Goal: Transaction & Acquisition: Download file/media

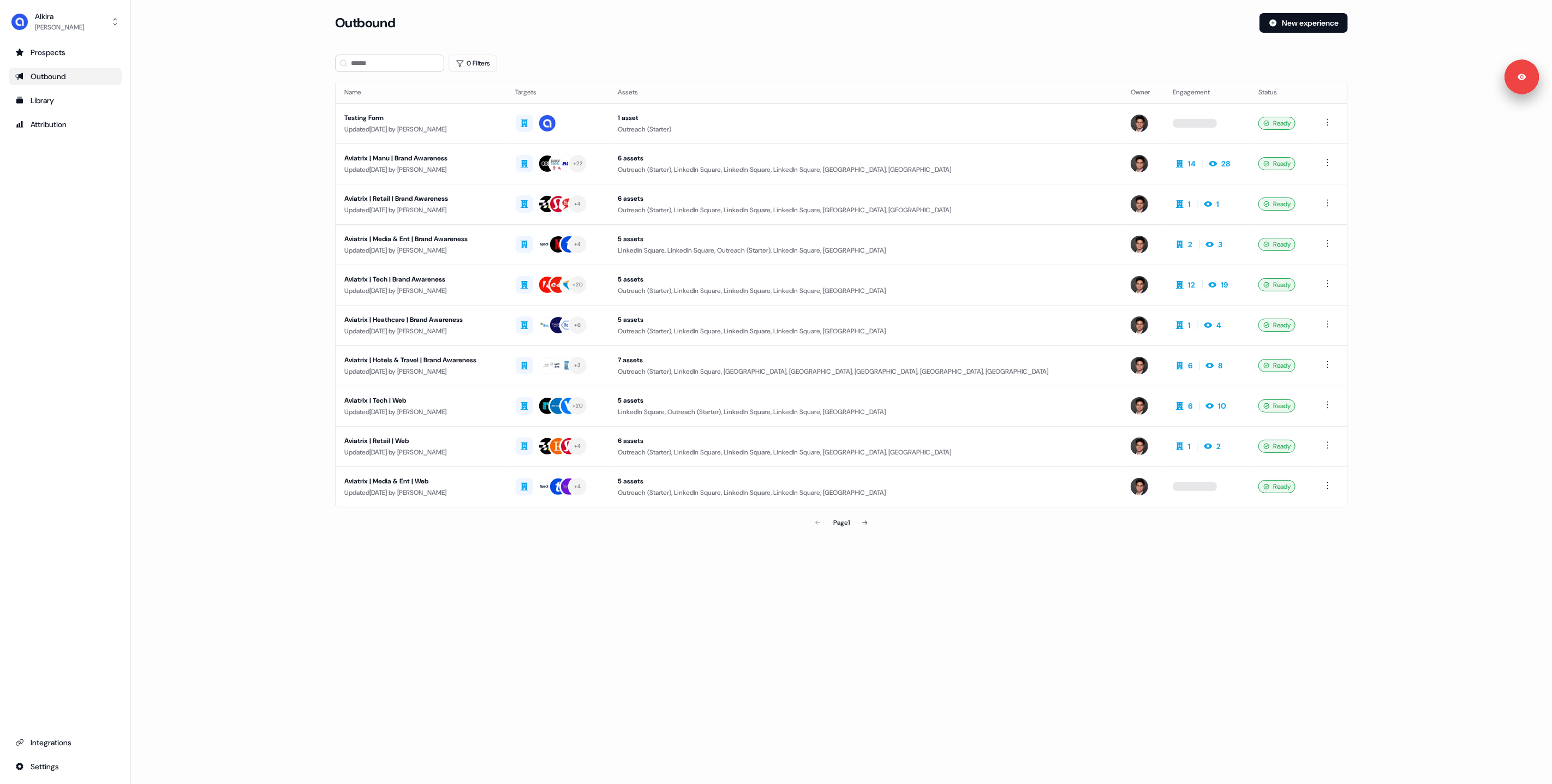
click at [249, 226] on main "Loading... Outbound New experience 0 Filters Name Targets Assets Owner Engageme…" at bounding box center [842, 288] width 1421 height 551
click at [659, 576] on div "Loading... Outbound New experience 0 Filters Name Targets Assets Owner Engageme…" at bounding box center [842, 392] width 1421 height 784
click at [374, 66] on input at bounding box center [389, 63] width 109 height 17
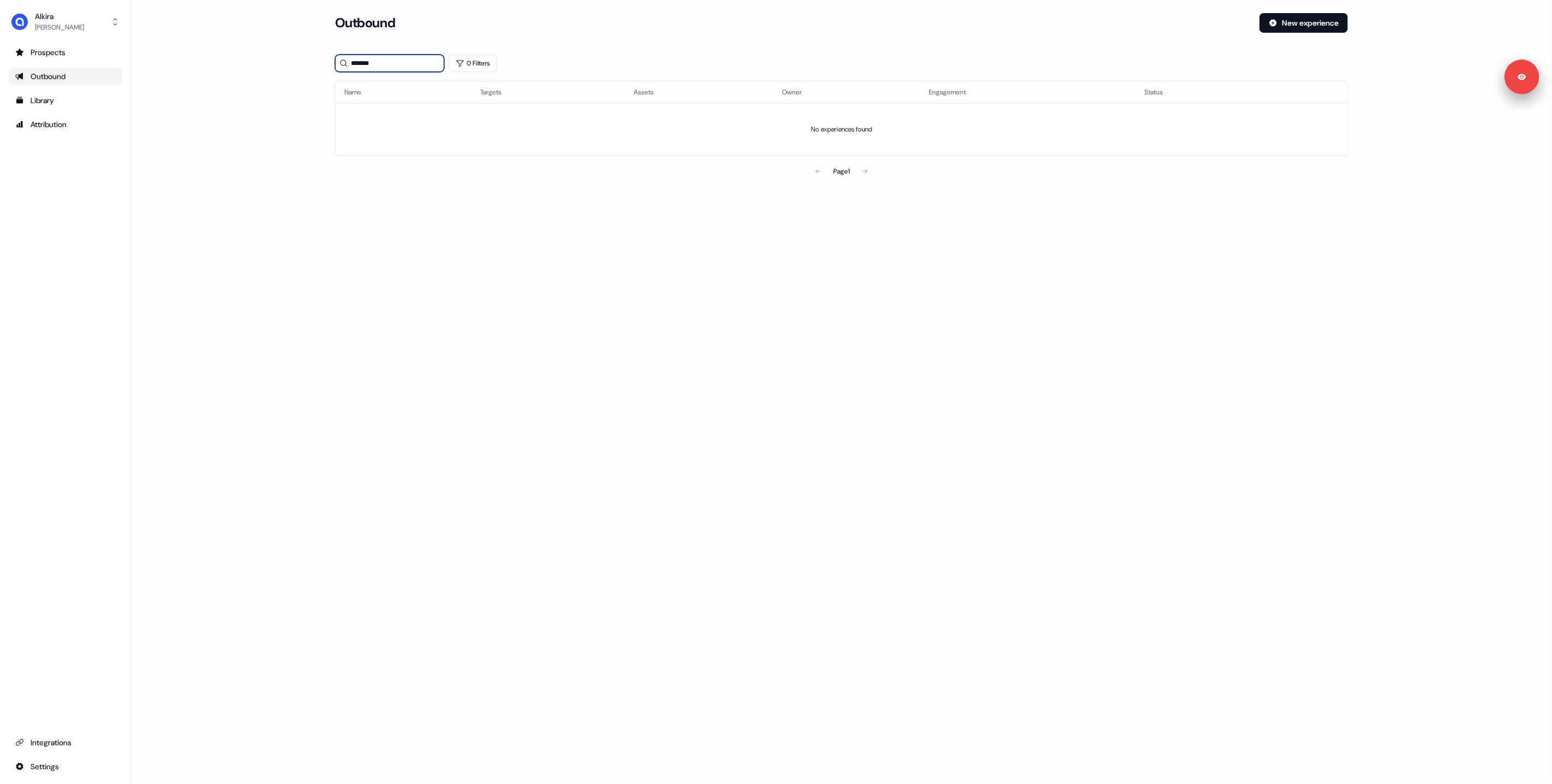
type input "****"
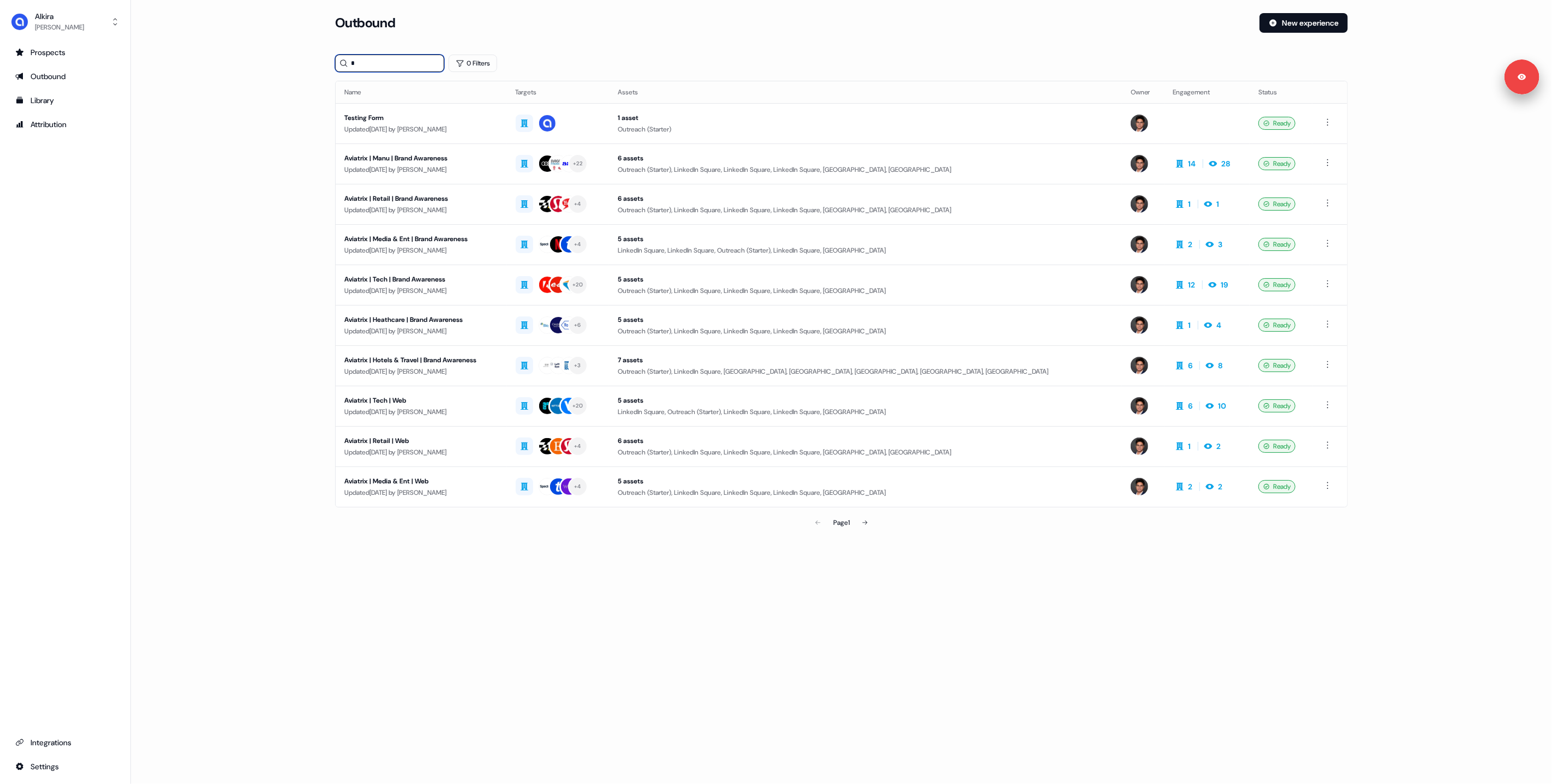
click at [368, 65] on input "*" at bounding box center [389, 63] width 109 height 17
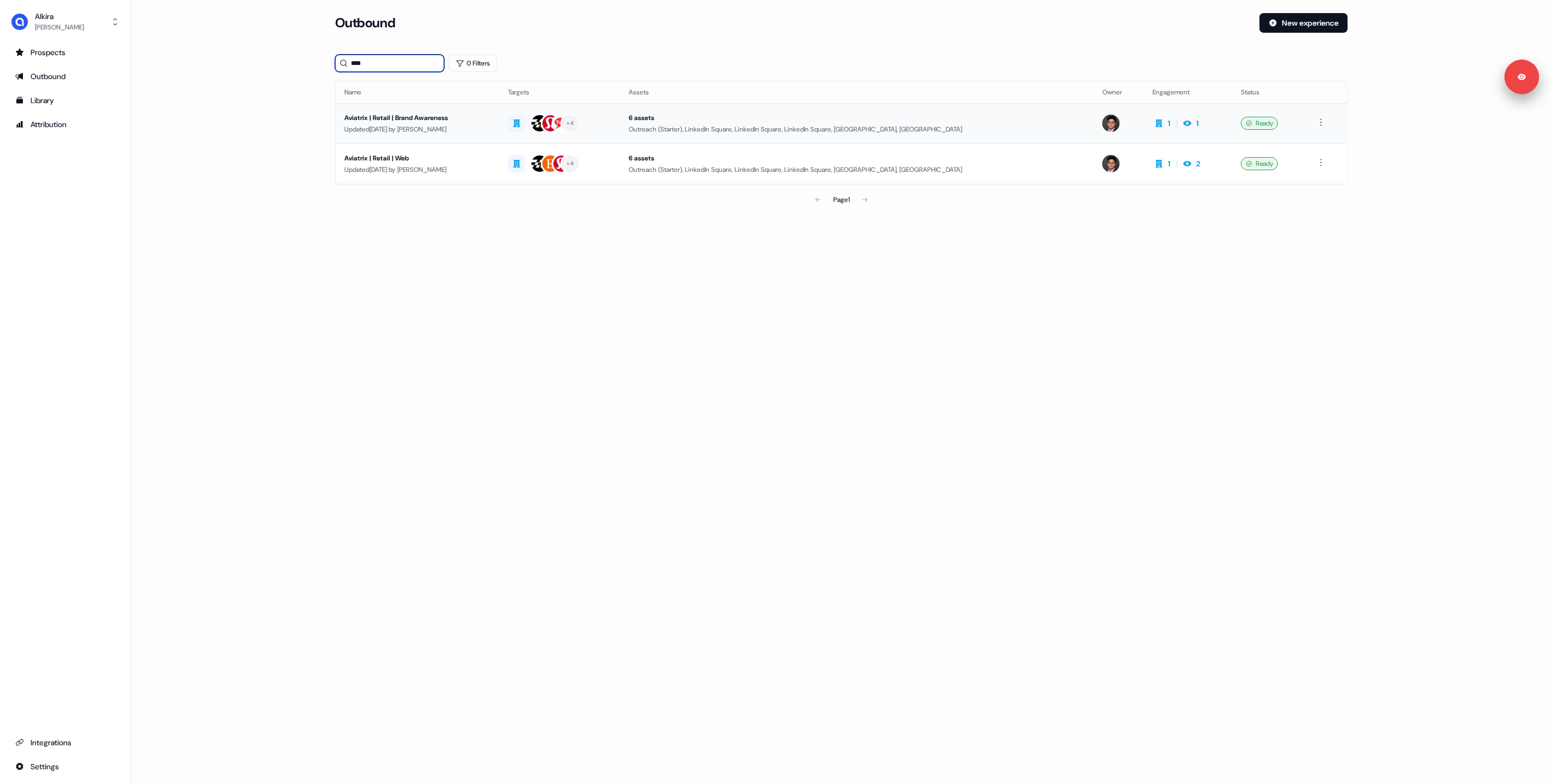
type input "****"
click at [423, 125] on div "Updated 5 days ago by Hugh Le" at bounding box center [418, 129] width 146 height 11
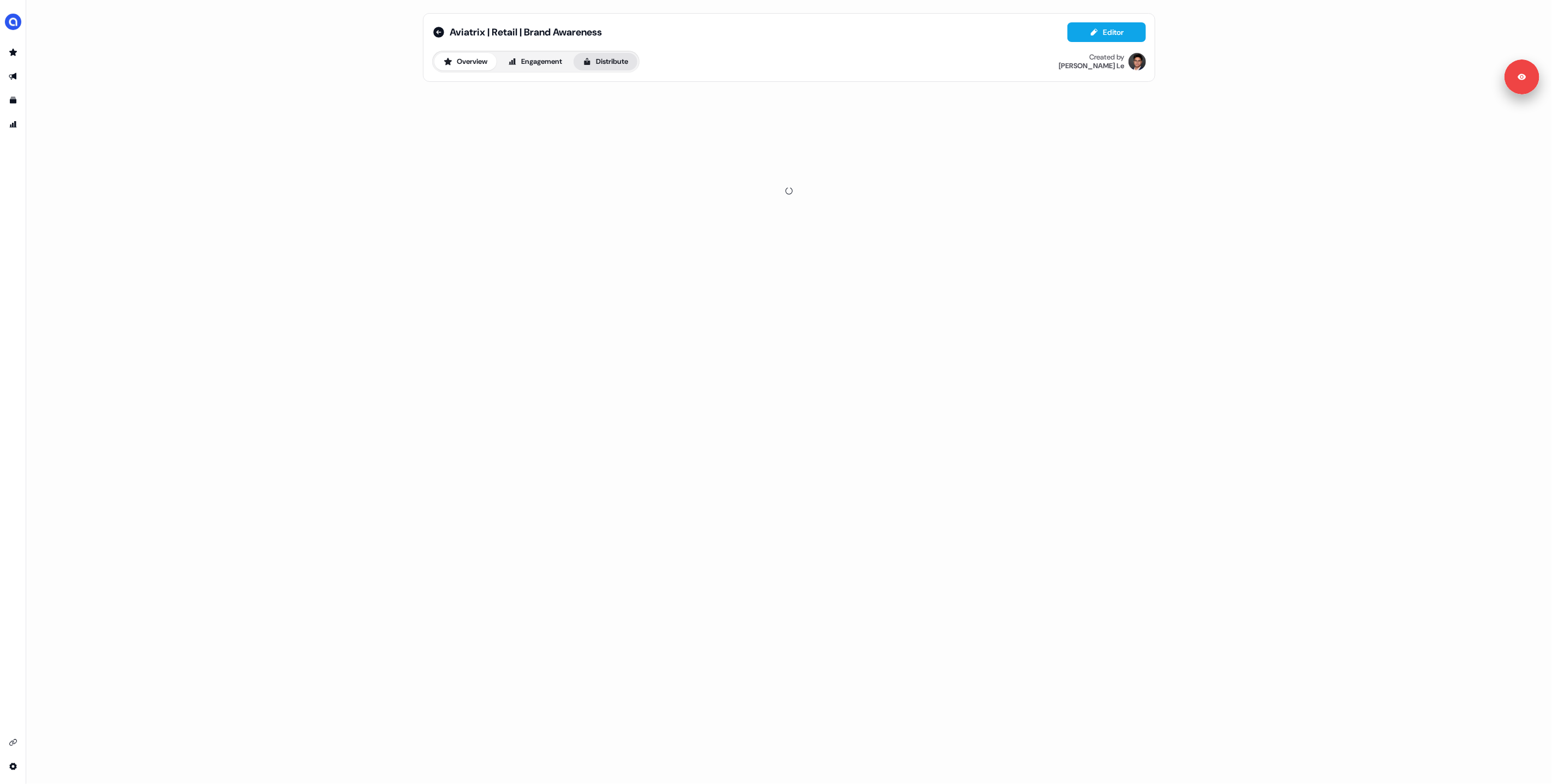
click at [622, 64] on button "Distribute" at bounding box center [605, 61] width 64 height 17
click at [474, 58] on button "Overview" at bounding box center [465, 61] width 62 height 17
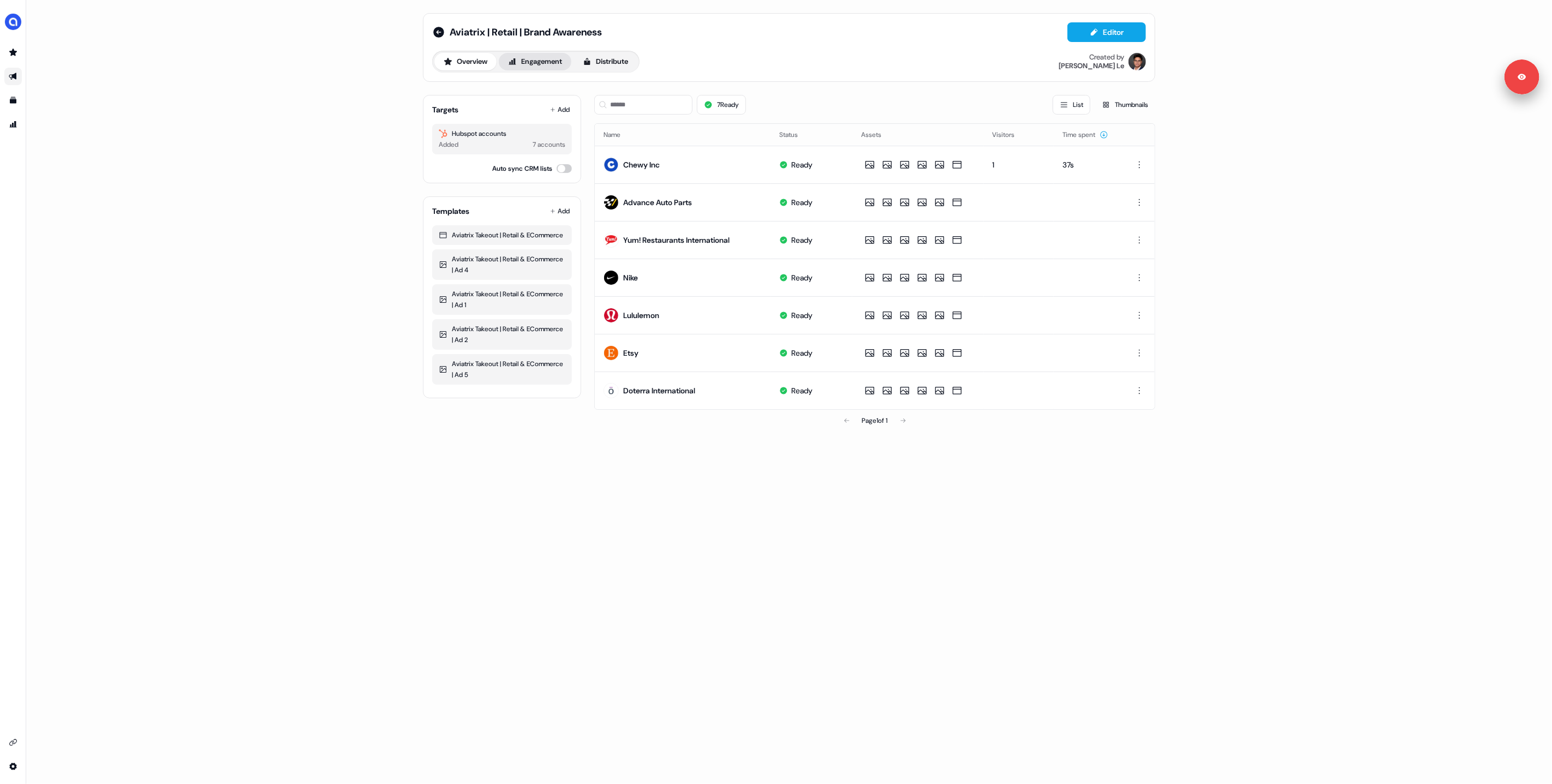
click at [524, 65] on button "Engagement" at bounding box center [535, 61] width 72 height 17
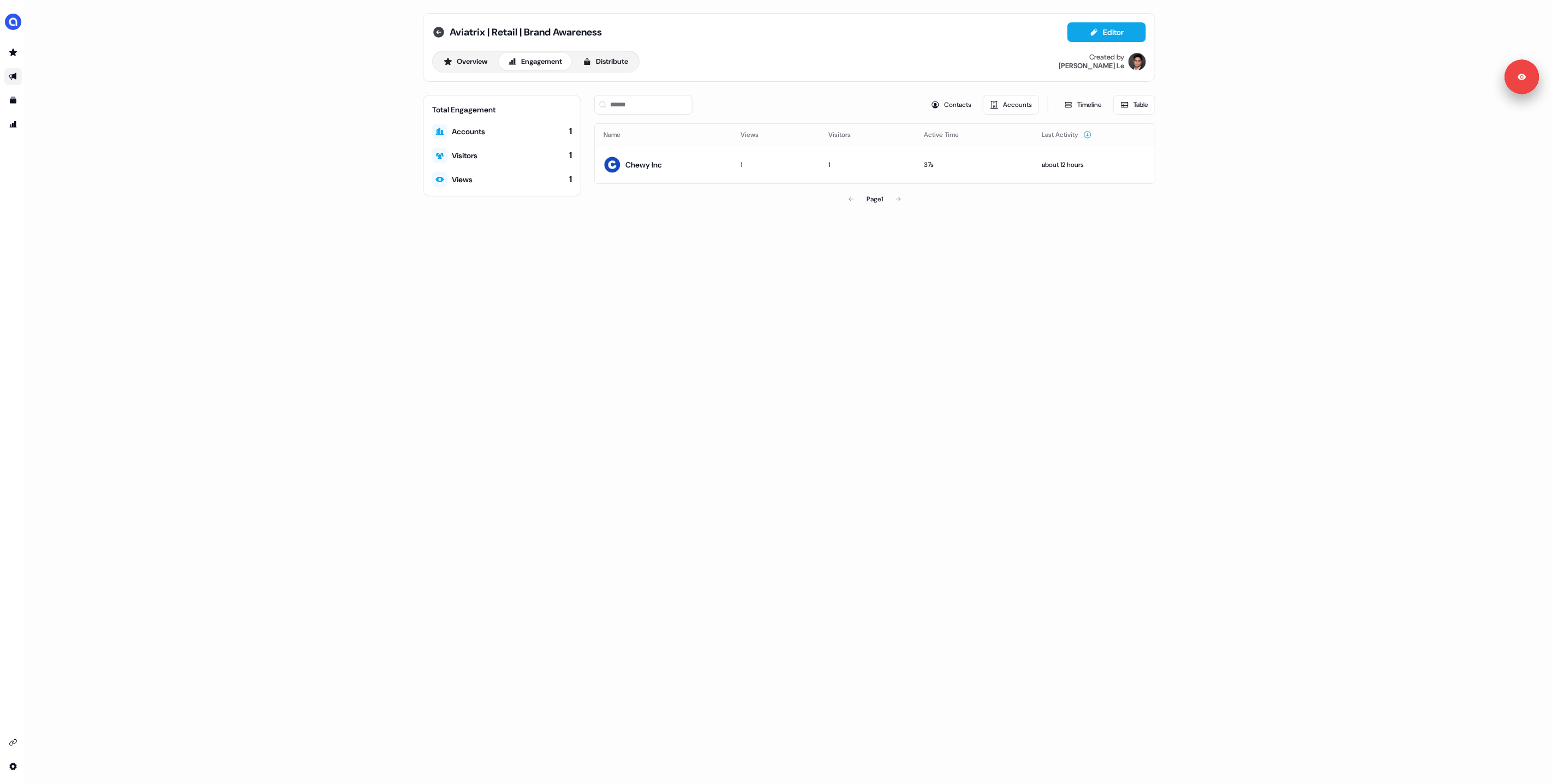
click at [439, 30] on icon at bounding box center [438, 32] width 11 height 11
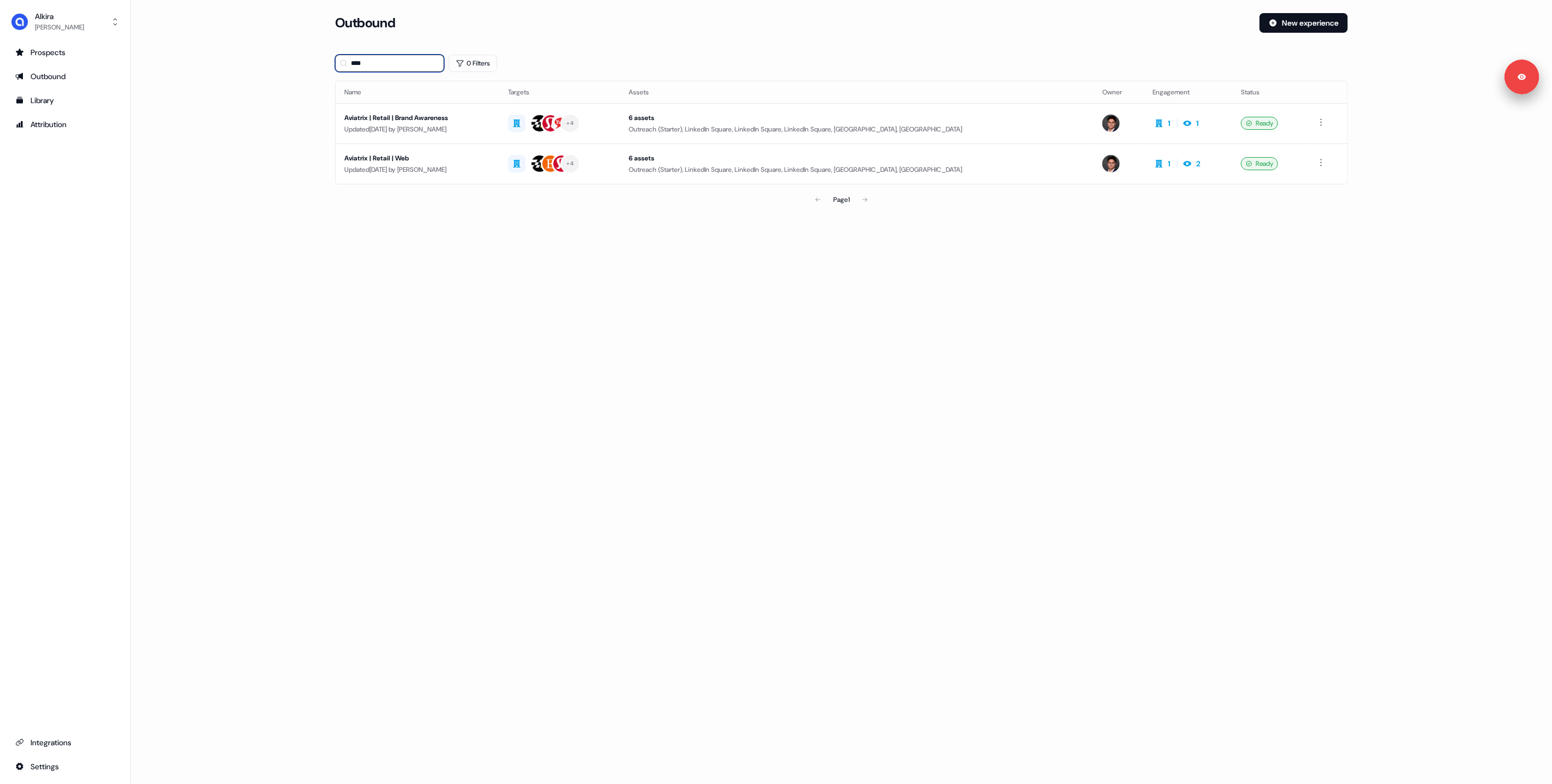
click at [402, 59] on input "****" at bounding box center [389, 63] width 109 height 17
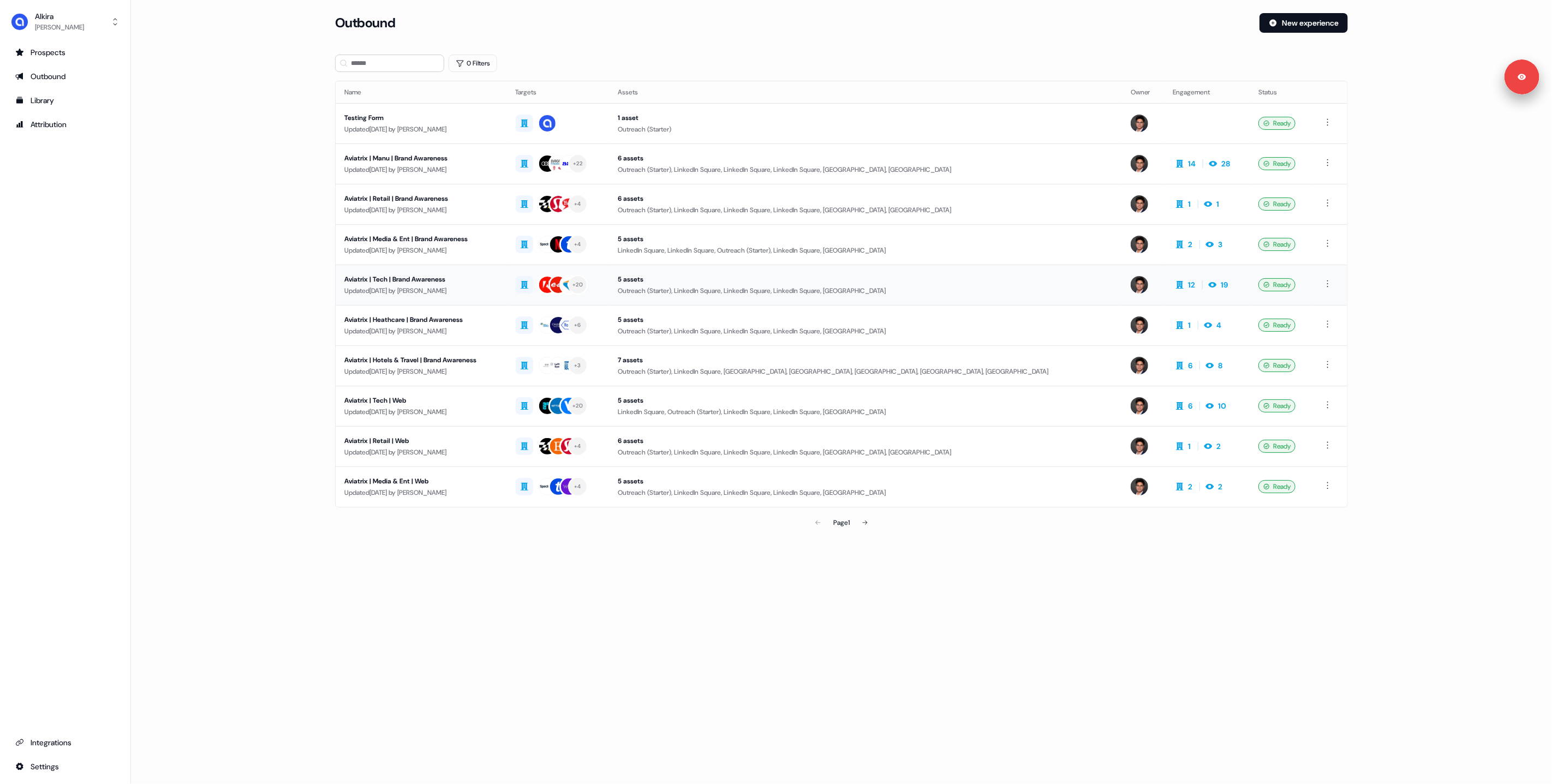
click at [492, 279] on div "Aviatrix | Tech | Brand Awareness" at bounding box center [421, 279] width 154 height 11
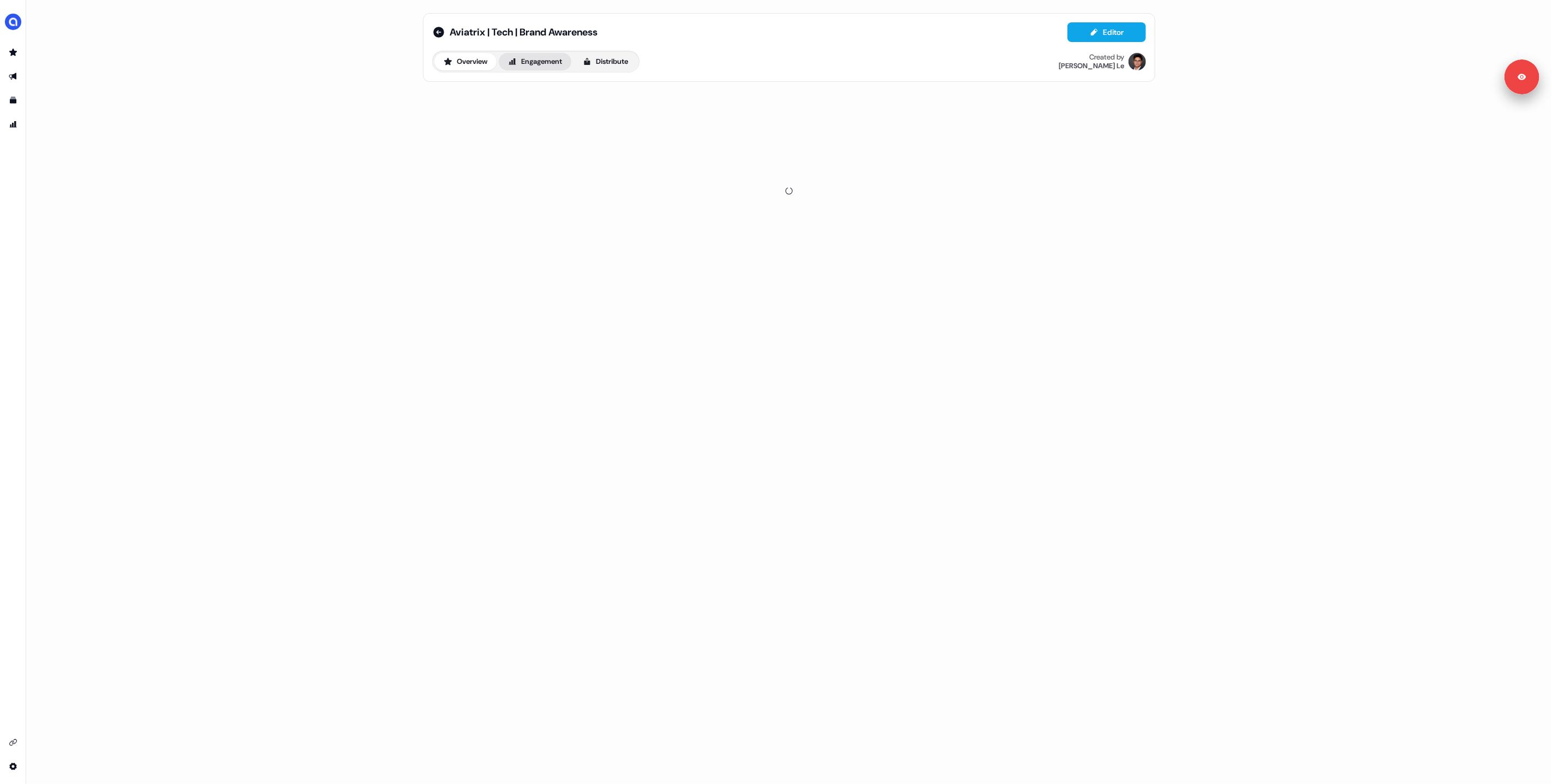
click at [551, 65] on button "Engagement" at bounding box center [535, 61] width 72 height 17
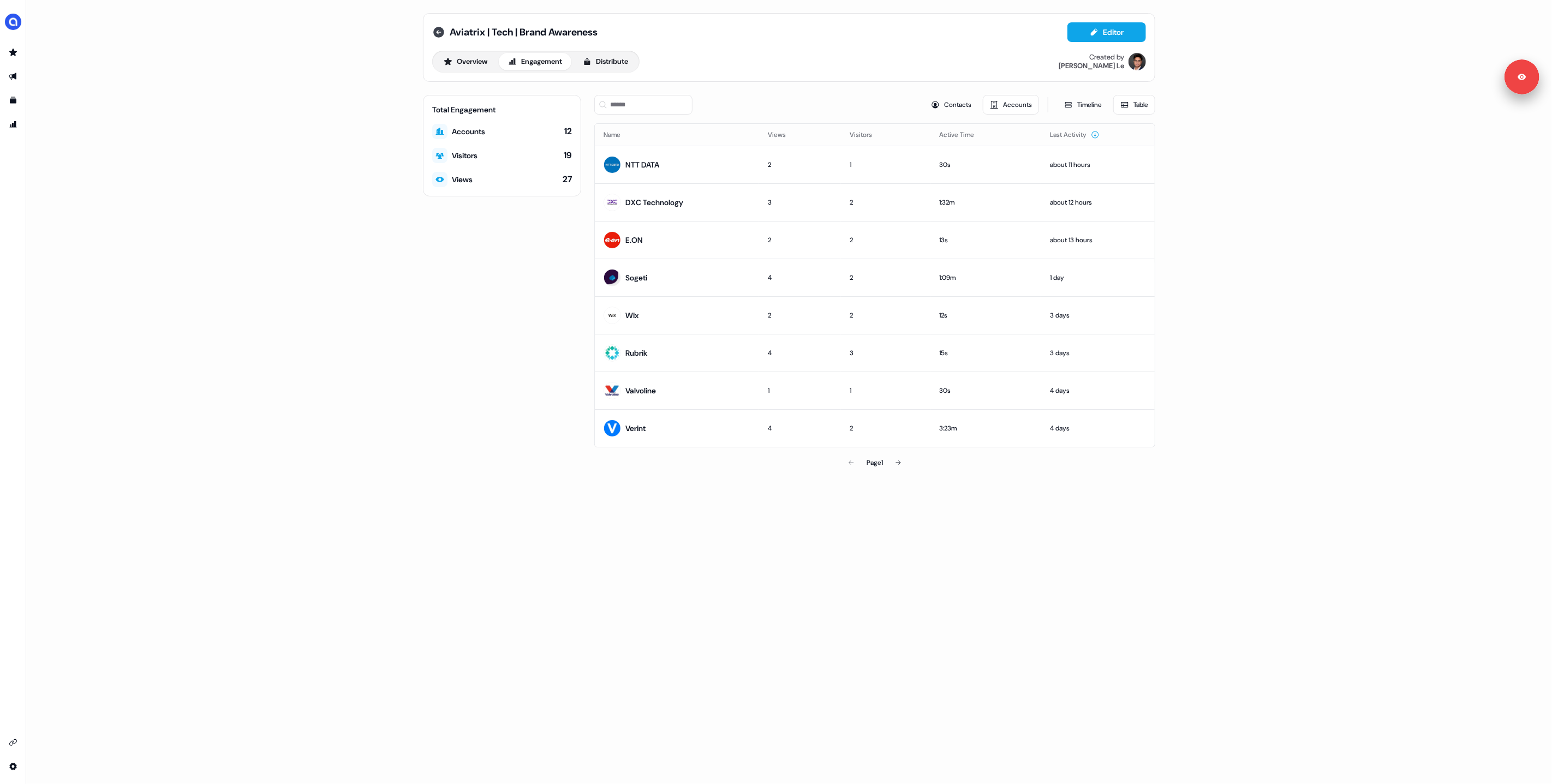
click at [438, 36] on icon at bounding box center [438, 32] width 11 height 11
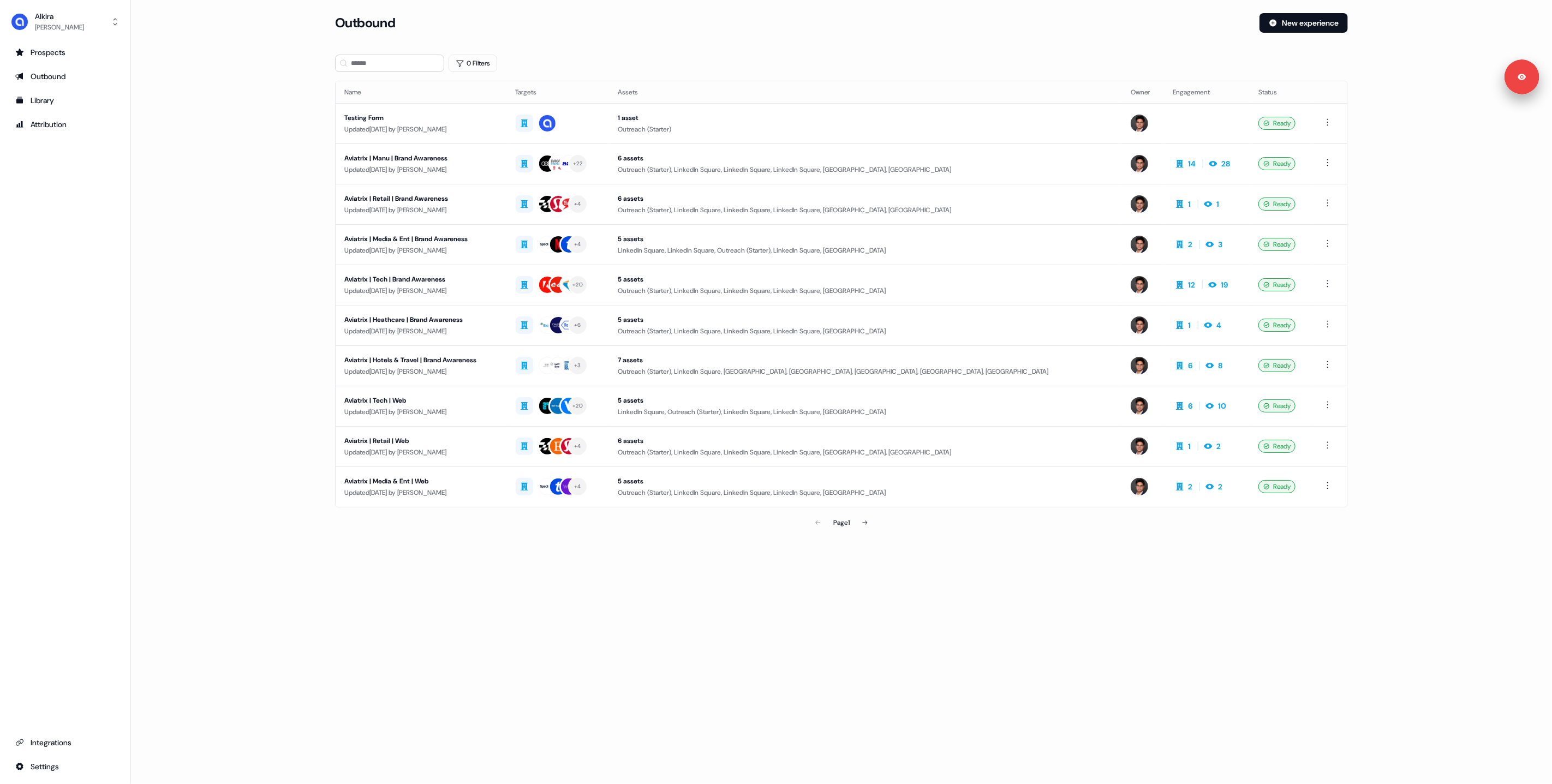
click at [867, 39] on div "Outbound New experience" at bounding box center [841, 29] width 1013 height 33
click at [498, 206] on div "Updated 5 days ago by Hugh Le" at bounding box center [421, 210] width 154 height 11
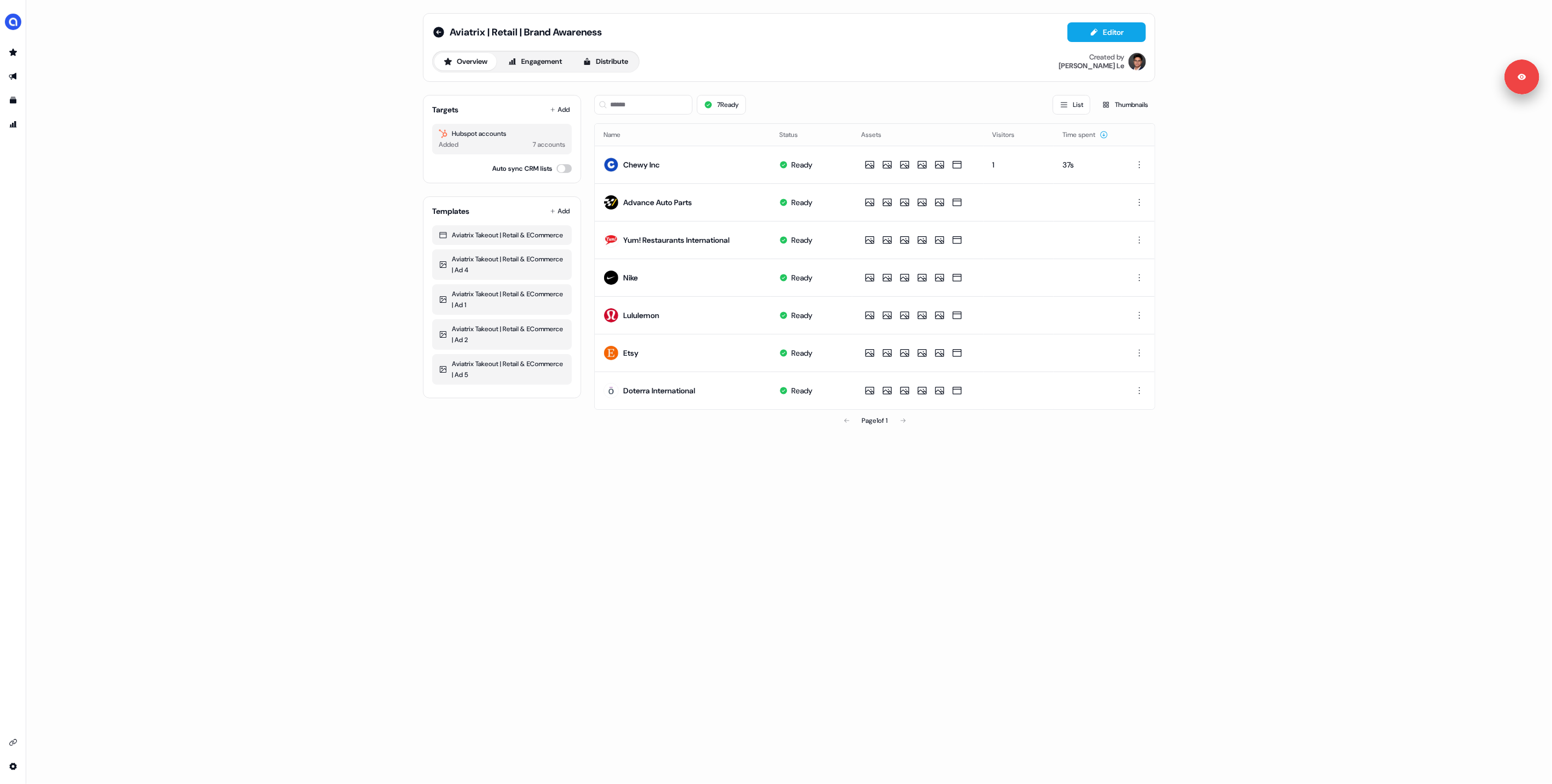
click at [596, 51] on div "Overview Engagement Distribute" at bounding box center [536, 62] width 207 height 22
click at [605, 61] on button "Distribute" at bounding box center [605, 61] width 64 height 17
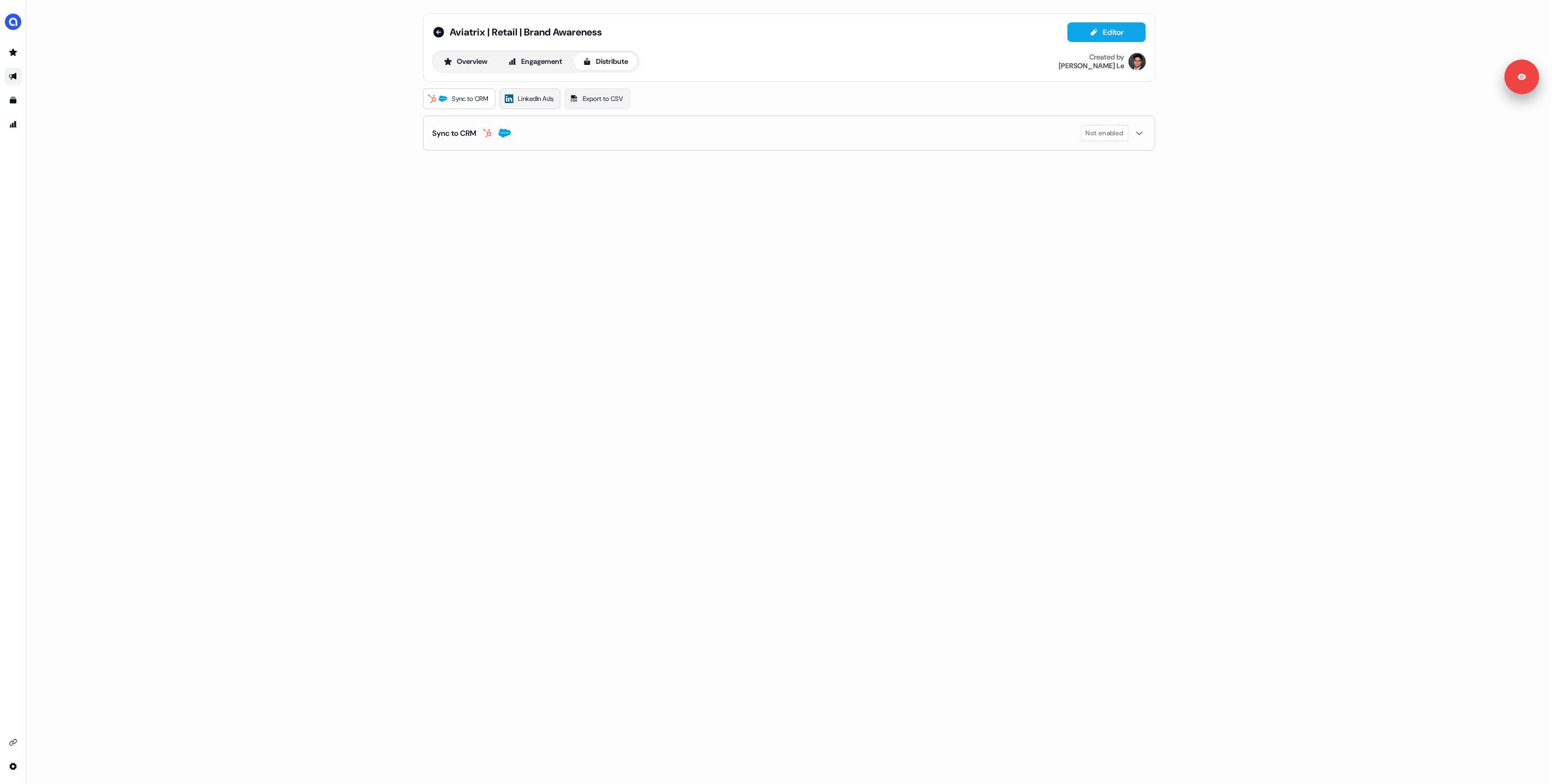
click at [535, 90] on link "LinkedIn Ads" at bounding box center [530, 99] width 61 height 21
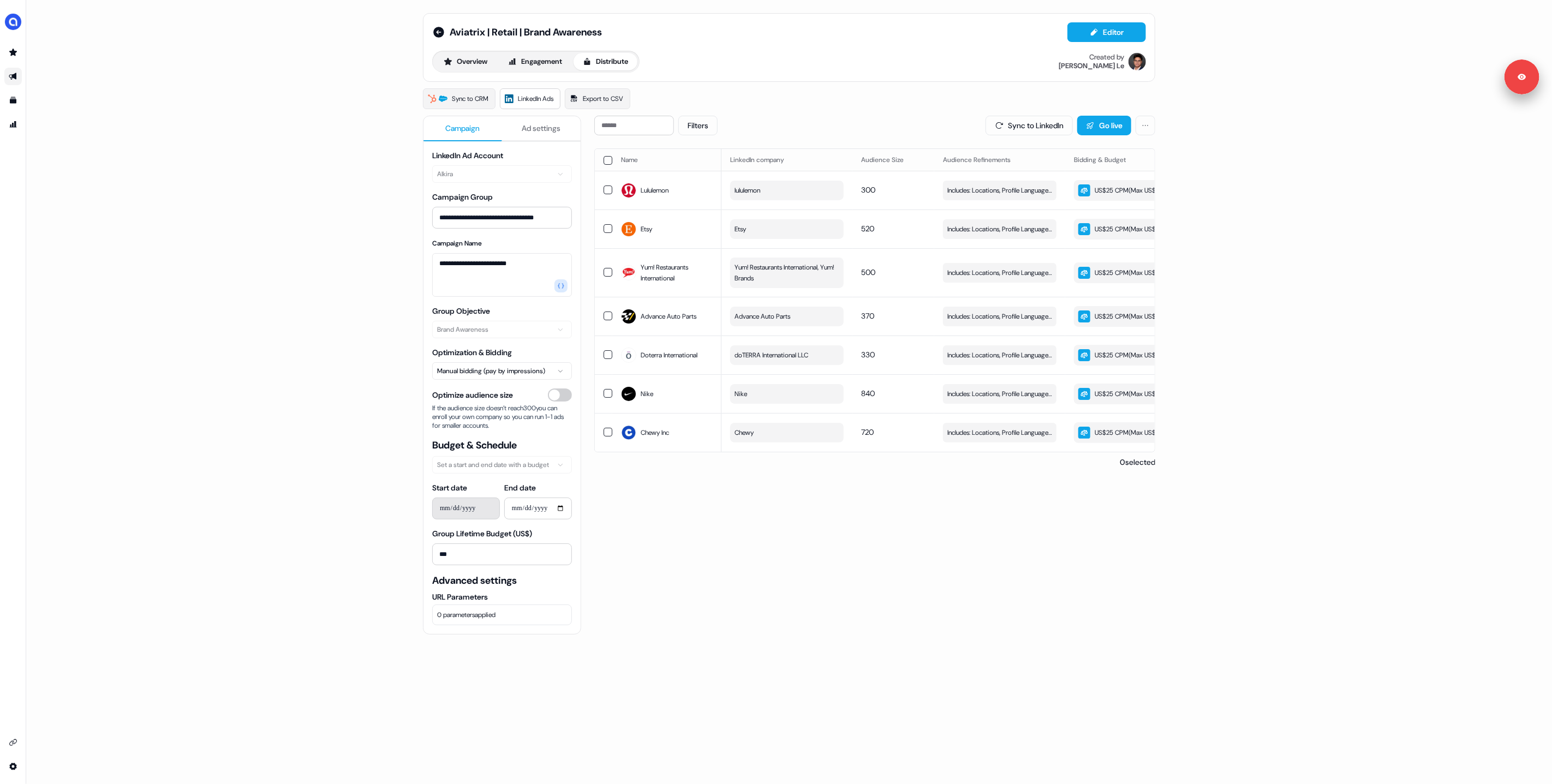
click at [886, 651] on div "Filters Sync to LinkedIn Go live Name LinkedIn company Audience Size Audience R…" at bounding box center [875, 498] width 561 height 765
click at [860, 617] on div "Filters Sync to LinkedIn Go live Name LinkedIn company Audience Size Audience R…" at bounding box center [875, 498] width 561 height 765
click at [518, 59] on button "Engagement" at bounding box center [535, 61] width 72 height 17
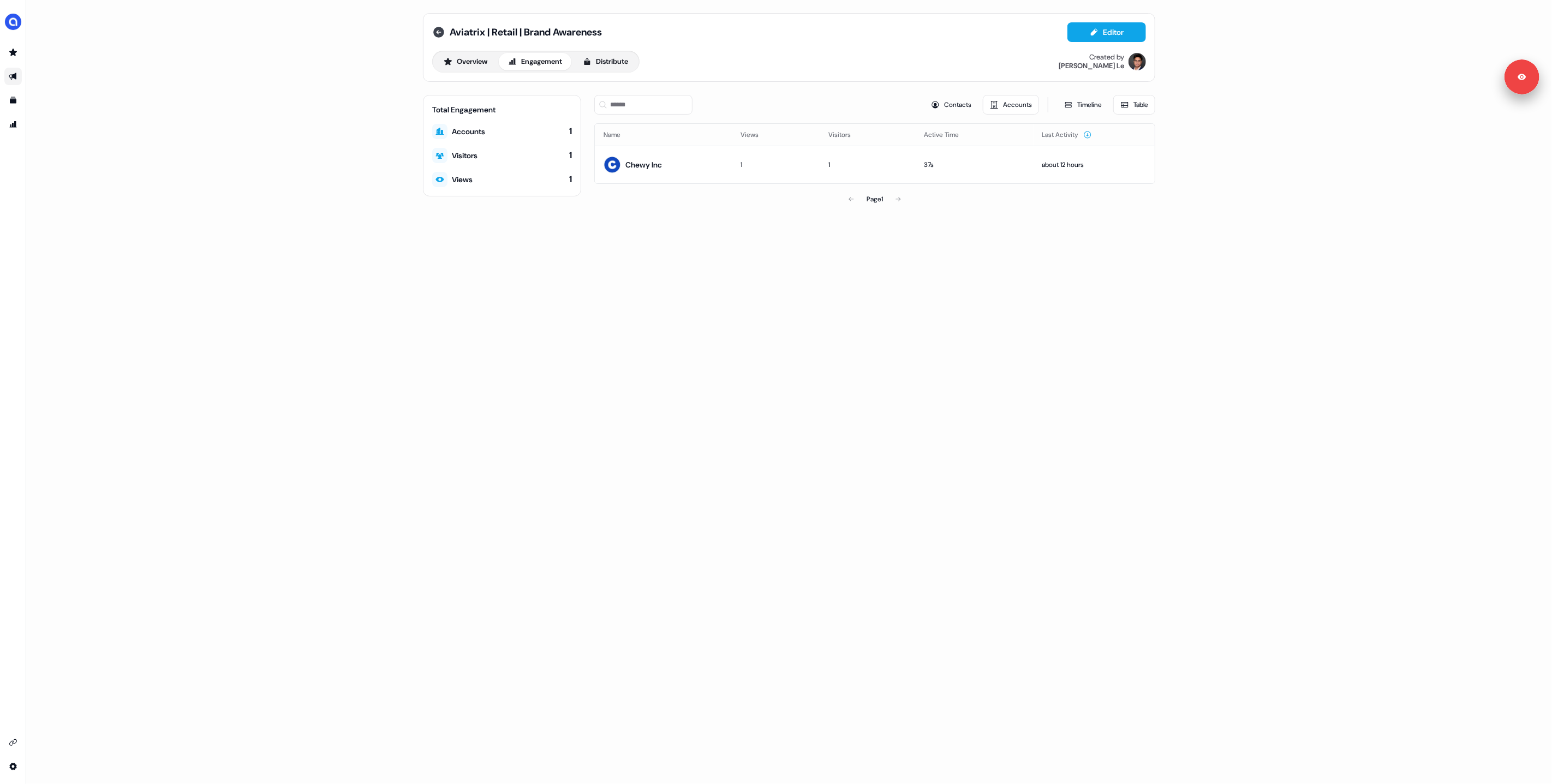
click at [439, 29] on icon at bounding box center [438, 32] width 11 height 11
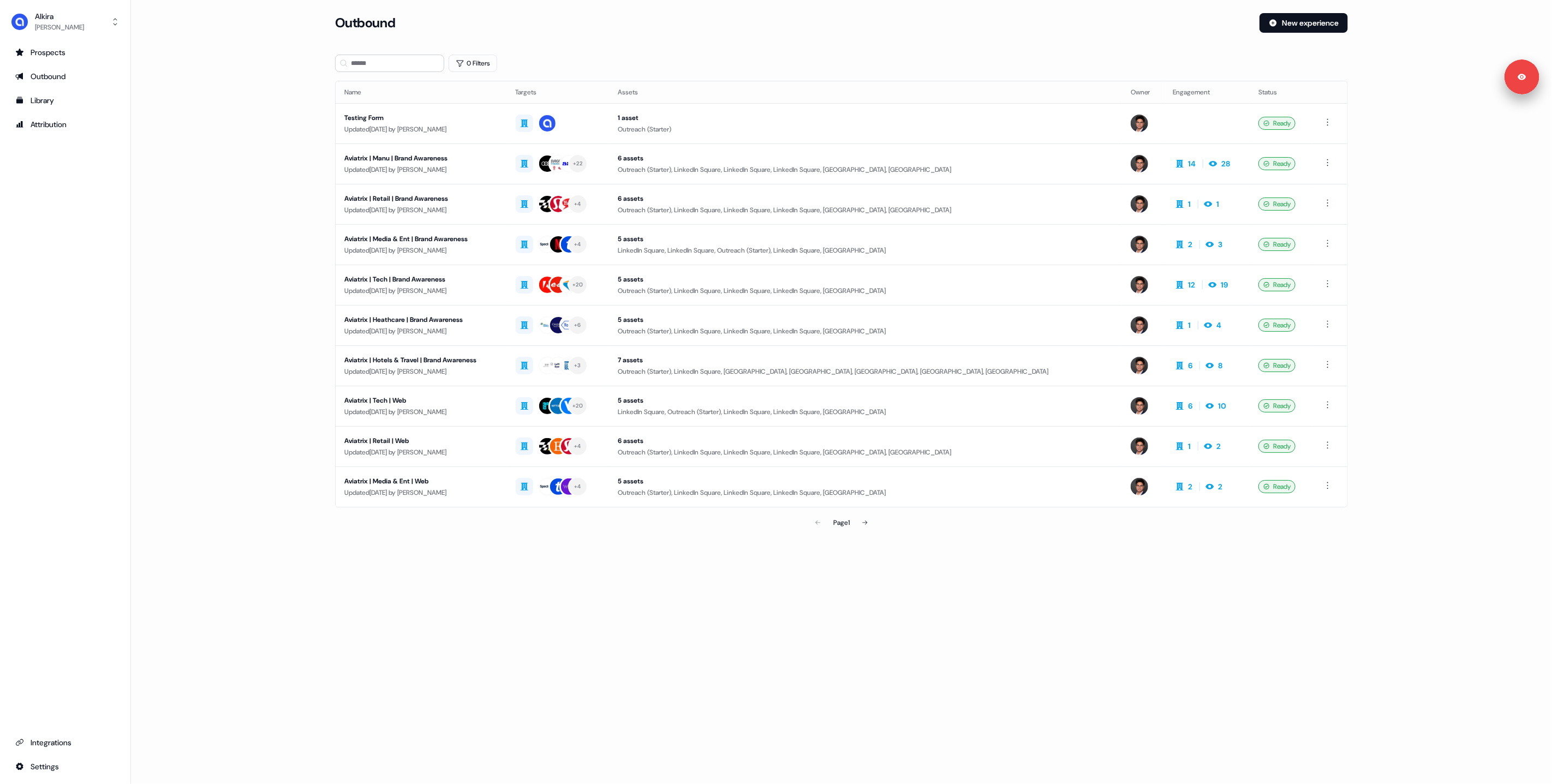
click at [300, 176] on main "Loading... Outbound New experience 0 Filters Name Targets Assets Owner Engageme…" at bounding box center [842, 288] width 1421 height 551
click at [449, 282] on div "Aviatrix | Tech | Brand Awareness" at bounding box center [421, 279] width 154 height 11
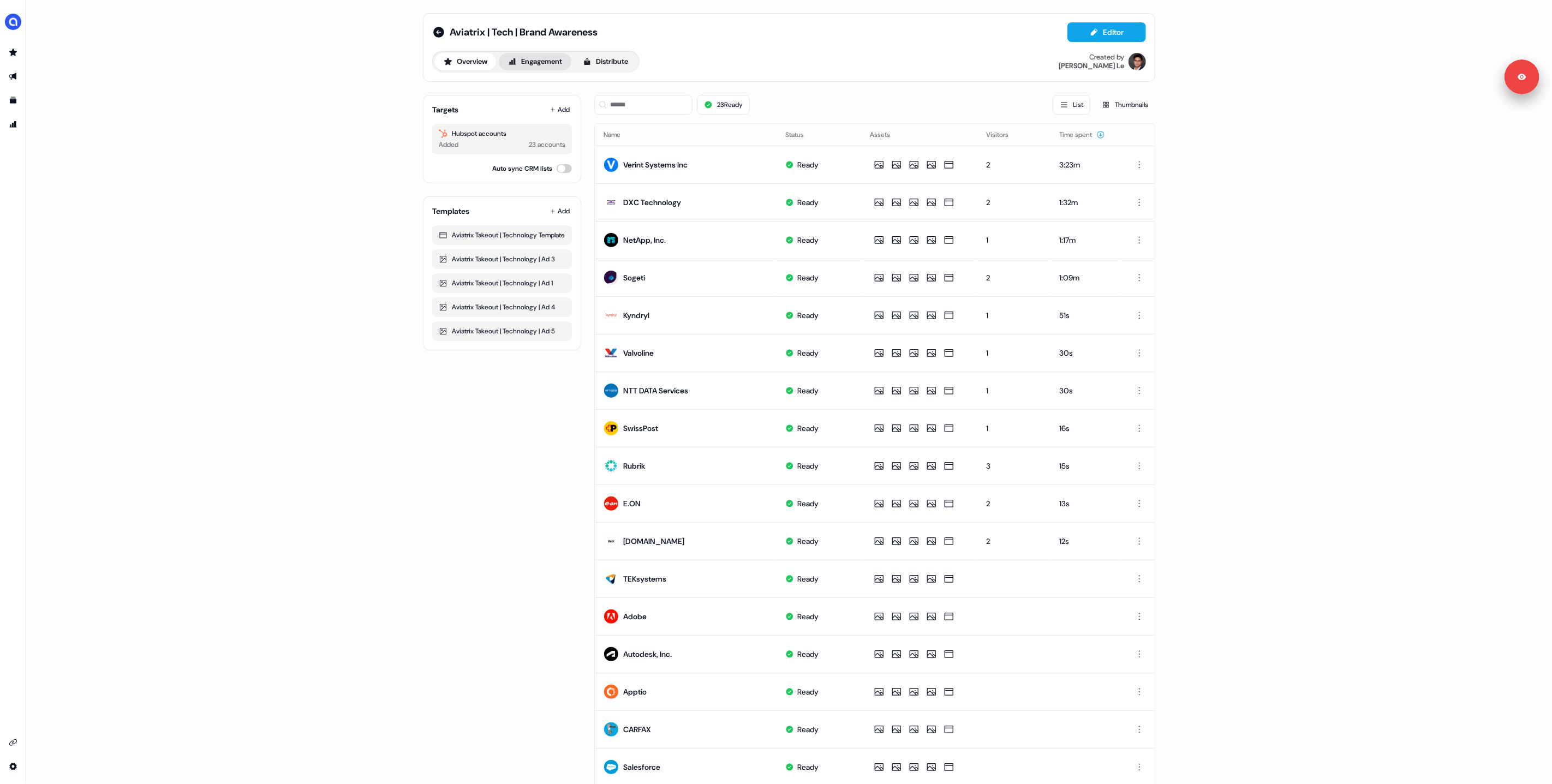
click at [542, 64] on button "Engagement" at bounding box center [535, 61] width 72 height 17
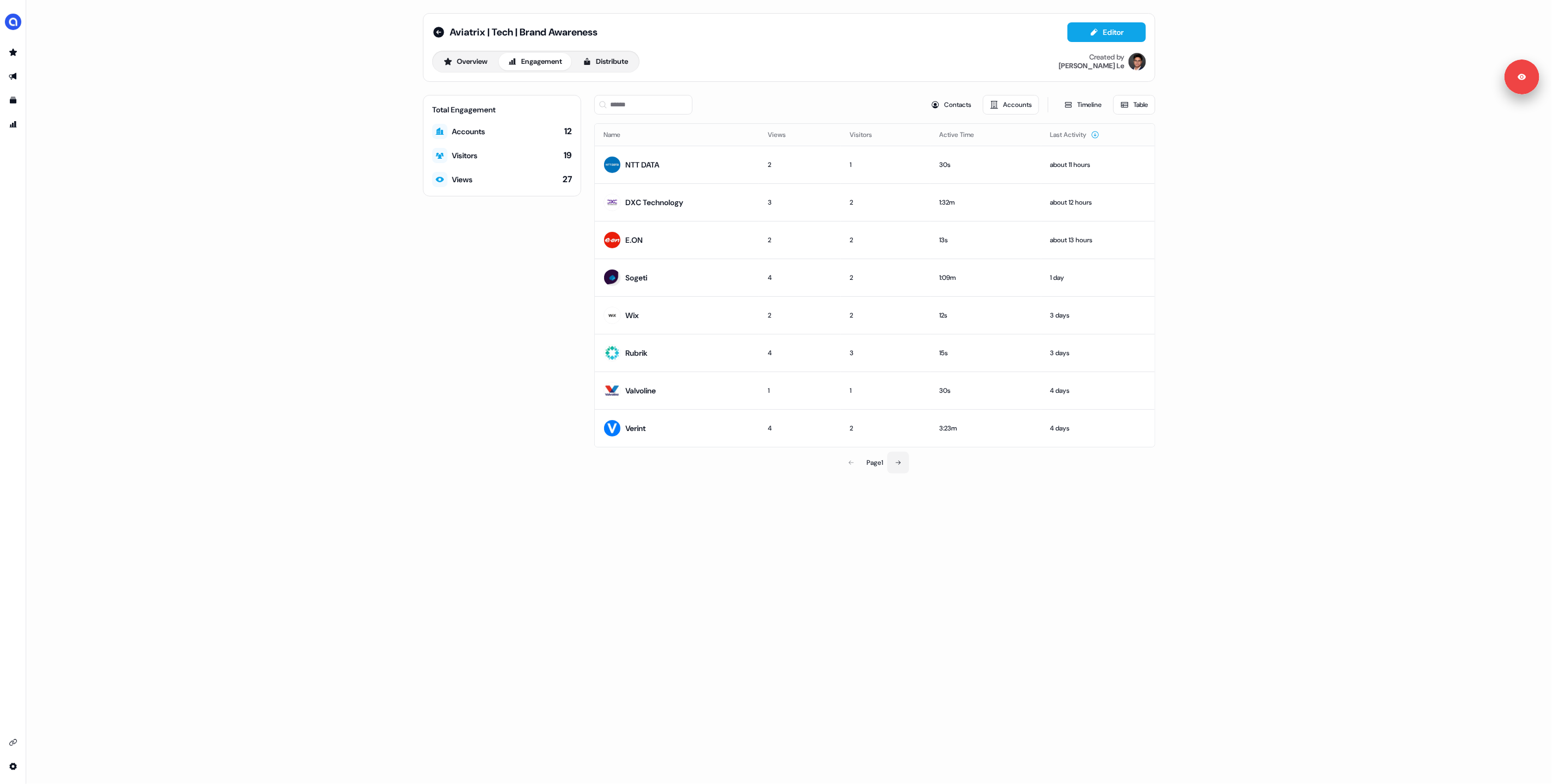
click at [903, 465] on button at bounding box center [898, 463] width 22 height 22
click at [849, 312] on icon at bounding box center [851, 312] width 6 height 6
click at [871, 540] on div "Aviatrix | Tech | Brand Awareness Editor Overview Engagement Distribute Created…" at bounding box center [789, 392] width 1525 height 784
click at [553, 264] on div "Total Engagement Accounts 12 Visitors 19 Views 27" at bounding box center [502, 284] width 158 height 379
click at [529, 268] on div "Total Engagement Accounts 12 Visitors 19 Views 27" at bounding box center [502, 284] width 158 height 379
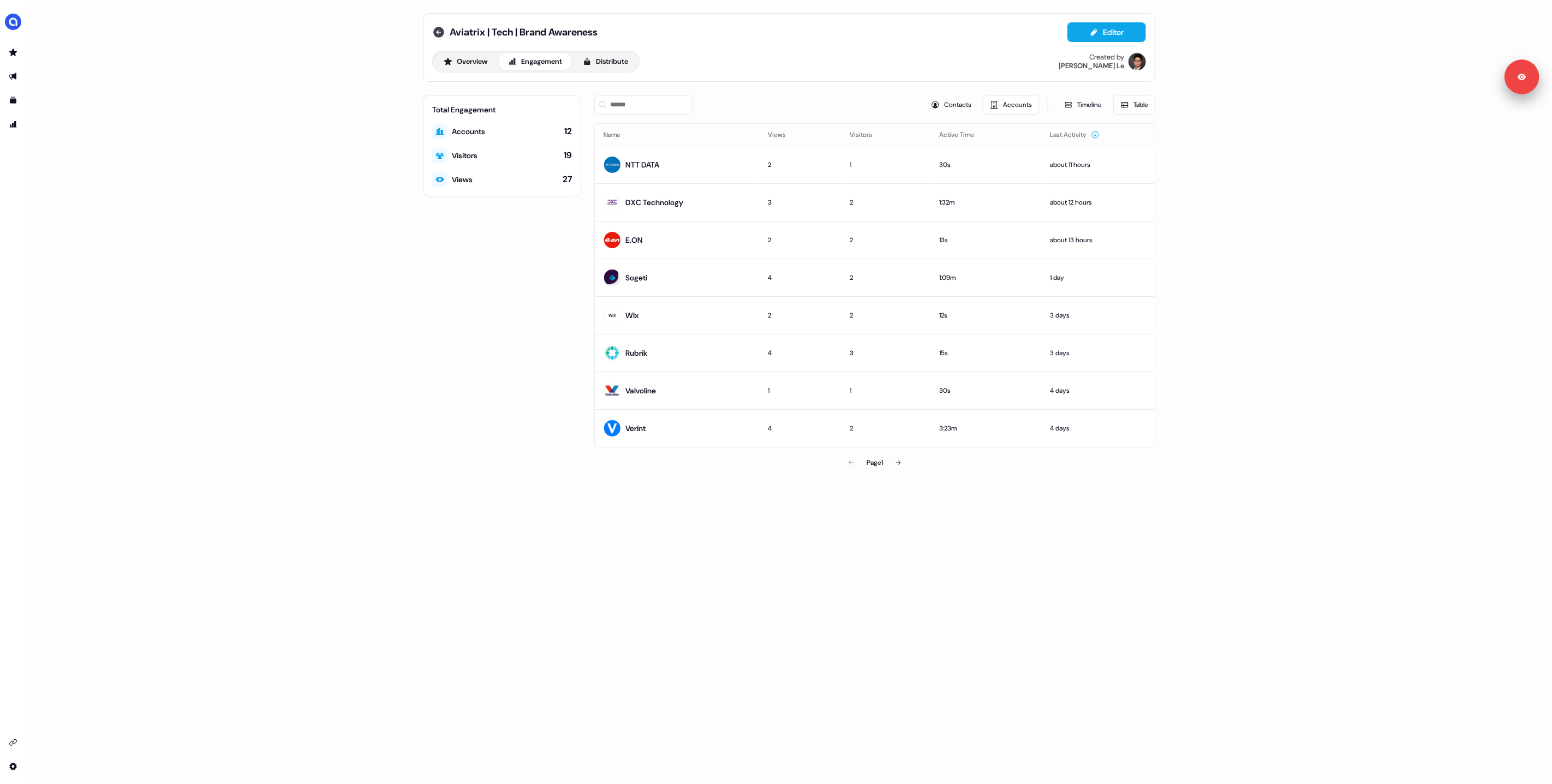
click at [436, 33] on icon at bounding box center [438, 32] width 11 height 11
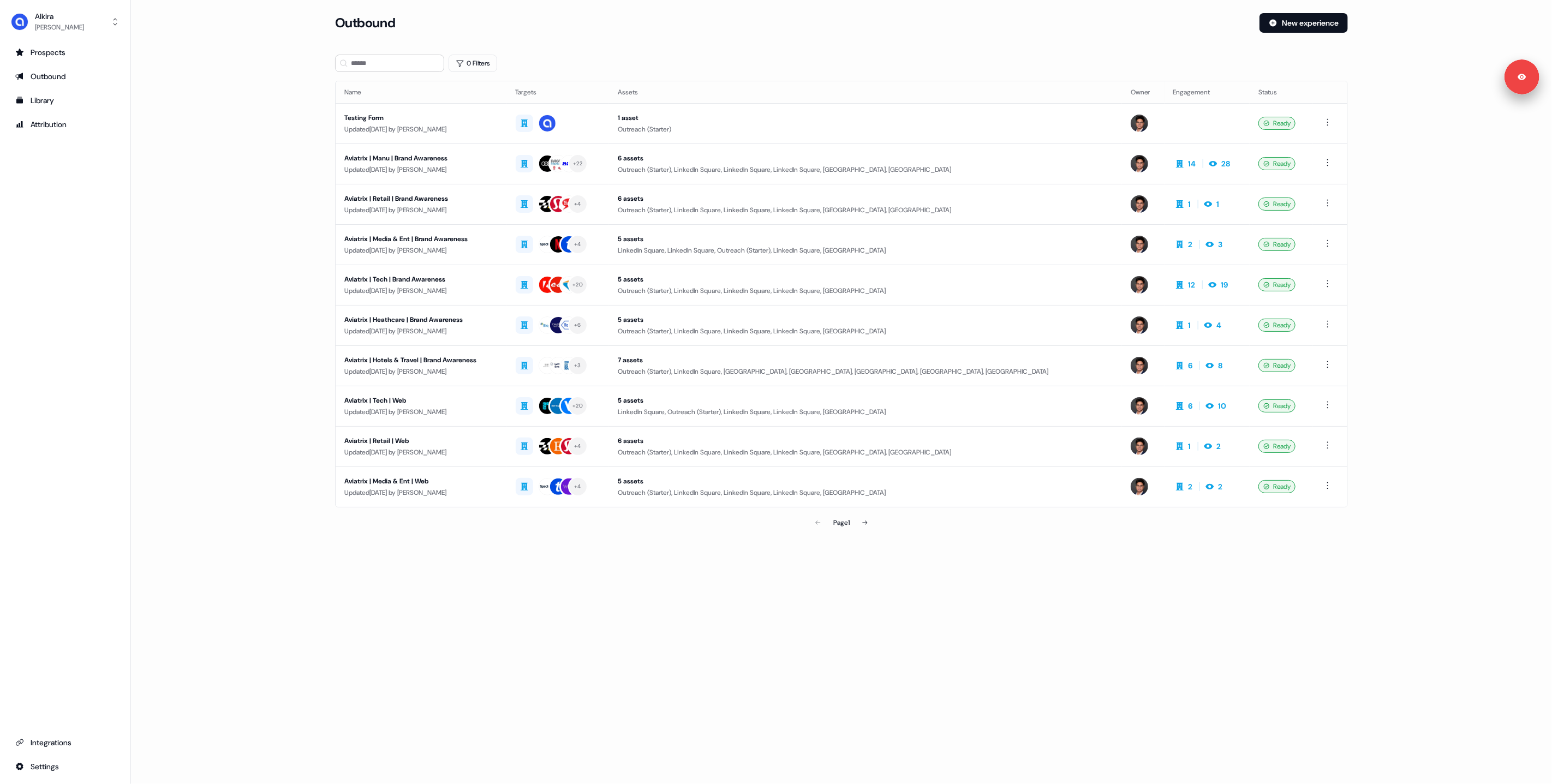
click at [699, 67] on div "0 Filters" at bounding box center [841, 63] width 1013 height 17
click at [780, 23] on div "Outbound" at bounding box center [792, 23] width 916 height 19
click at [229, 149] on main "Loading... Outbound New experience 0 Filters Name Targets Assets Owner Engageme…" at bounding box center [842, 288] width 1421 height 551
click at [385, 64] on input at bounding box center [389, 63] width 109 height 17
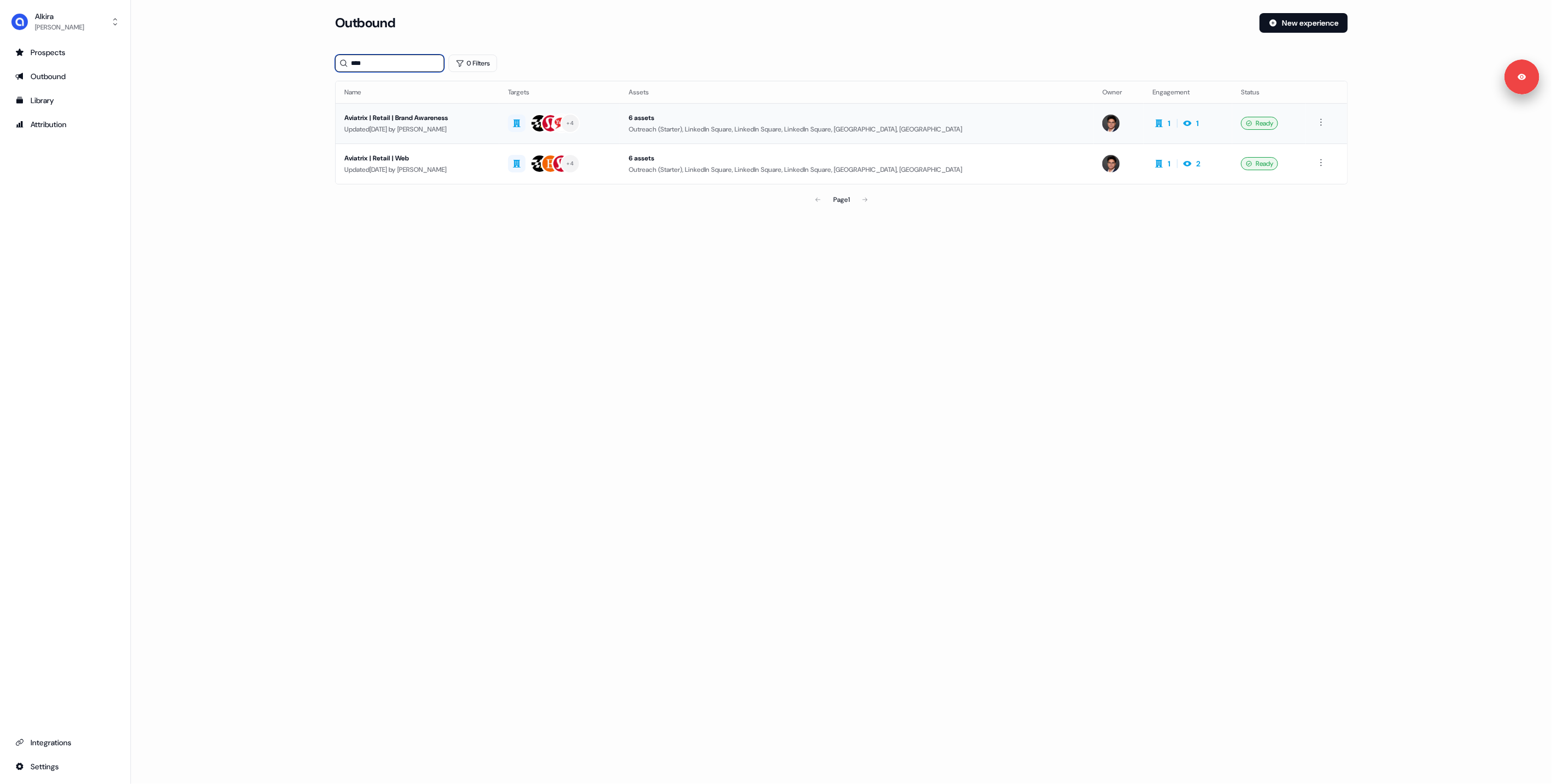
type input "****"
click at [454, 127] on div "Updated 5 days ago by Hugh Le" at bounding box center [418, 129] width 146 height 11
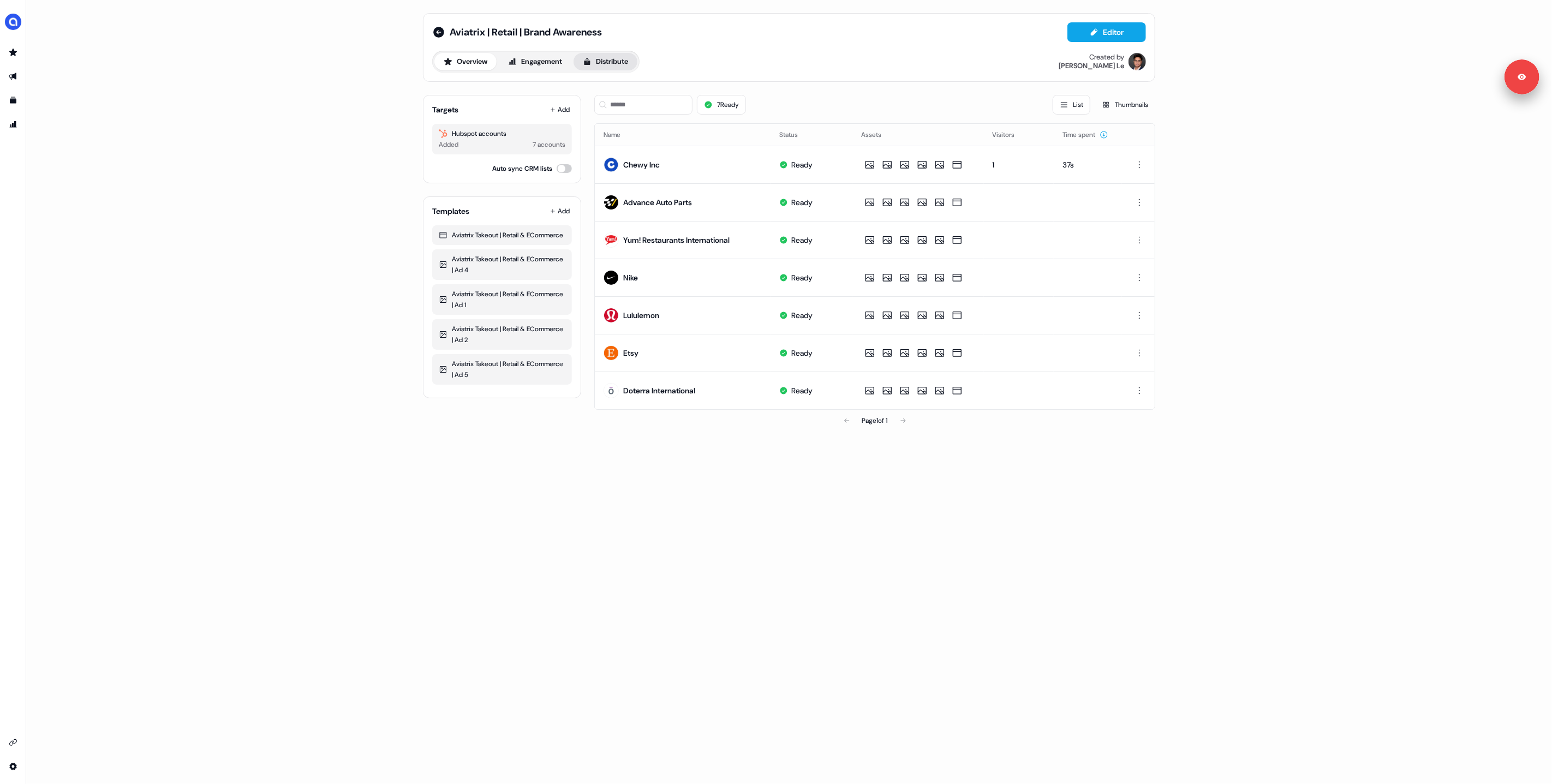
click at [606, 65] on button "Distribute" at bounding box center [605, 61] width 64 height 17
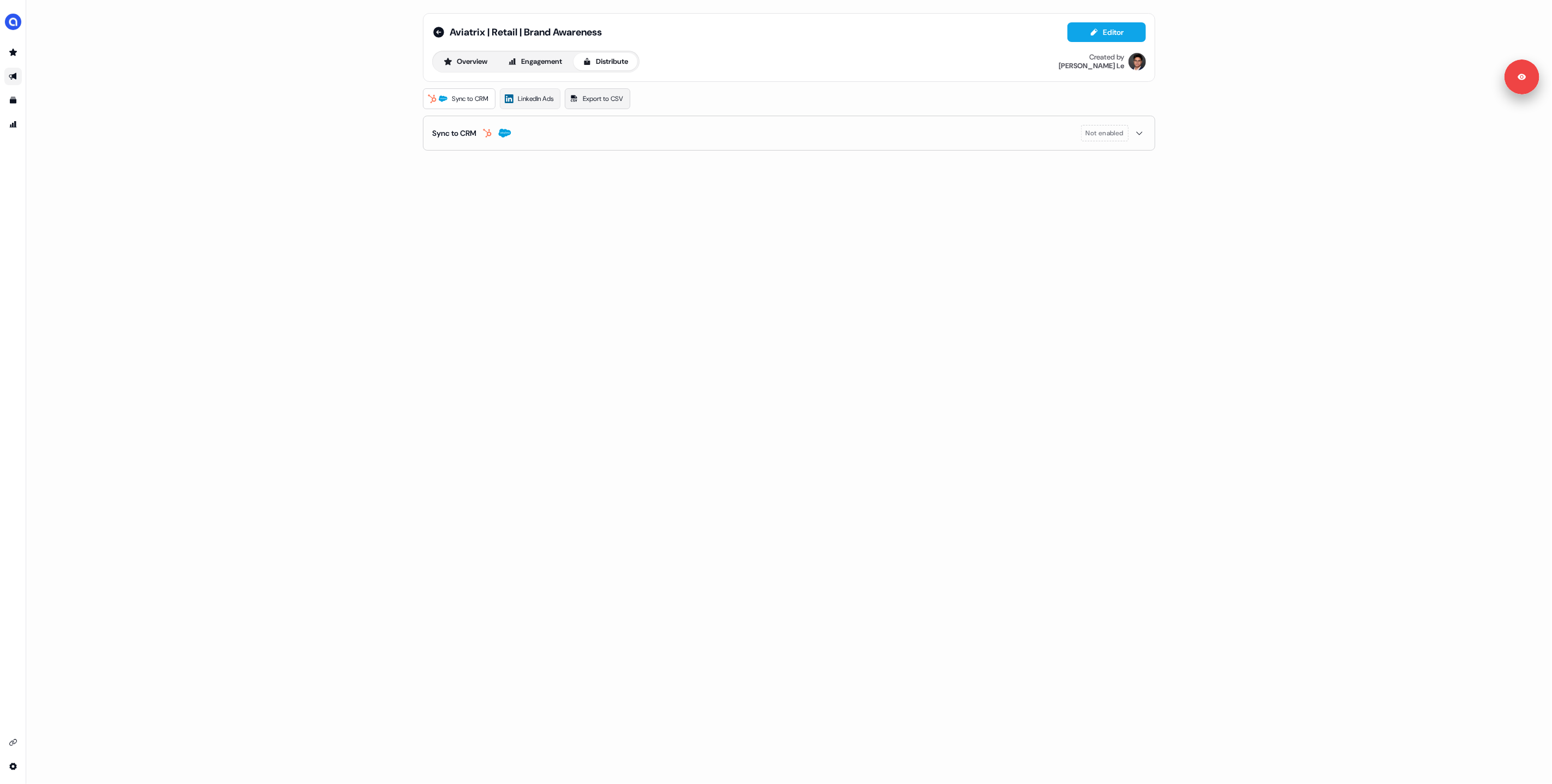
click at [584, 101] on link "Export to CSV" at bounding box center [597, 99] width 65 height 21
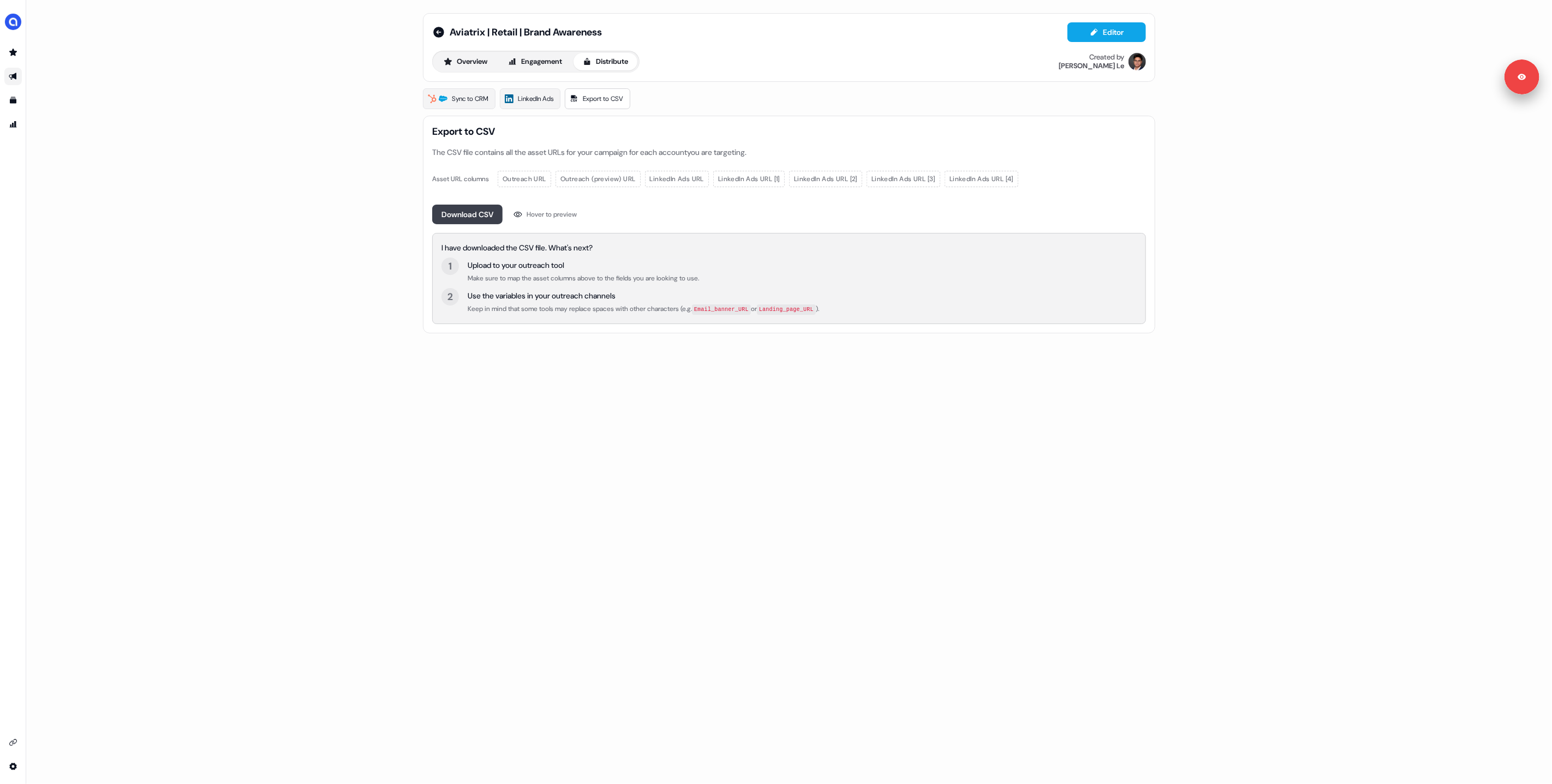
click at [476, 211] on button "Download CSV" at bounding box center [467, 215] width 70 height 19
drag, startPoint x: 863, startPoint y: 437, endPoint x: 980, endPoint y: 324, distance: 162.7
click at [864, 437] on div "Aviatrix | Retail | Brand Awareness Editor Overview Engagement Distribute Creat…" at bounding box center [789, 392] width 1525 height 784
drag, startPoint x: 1218, startPoint y: 237, endPoint x: 1306, endPoint y: 16, distance: 237.9
click at [1221, 237] on div "Aviatrix | Retail | Brand Awareness Editor Overview Engagement Distribute Creat…" at bounding box center [789, 392] width 1525 height 784
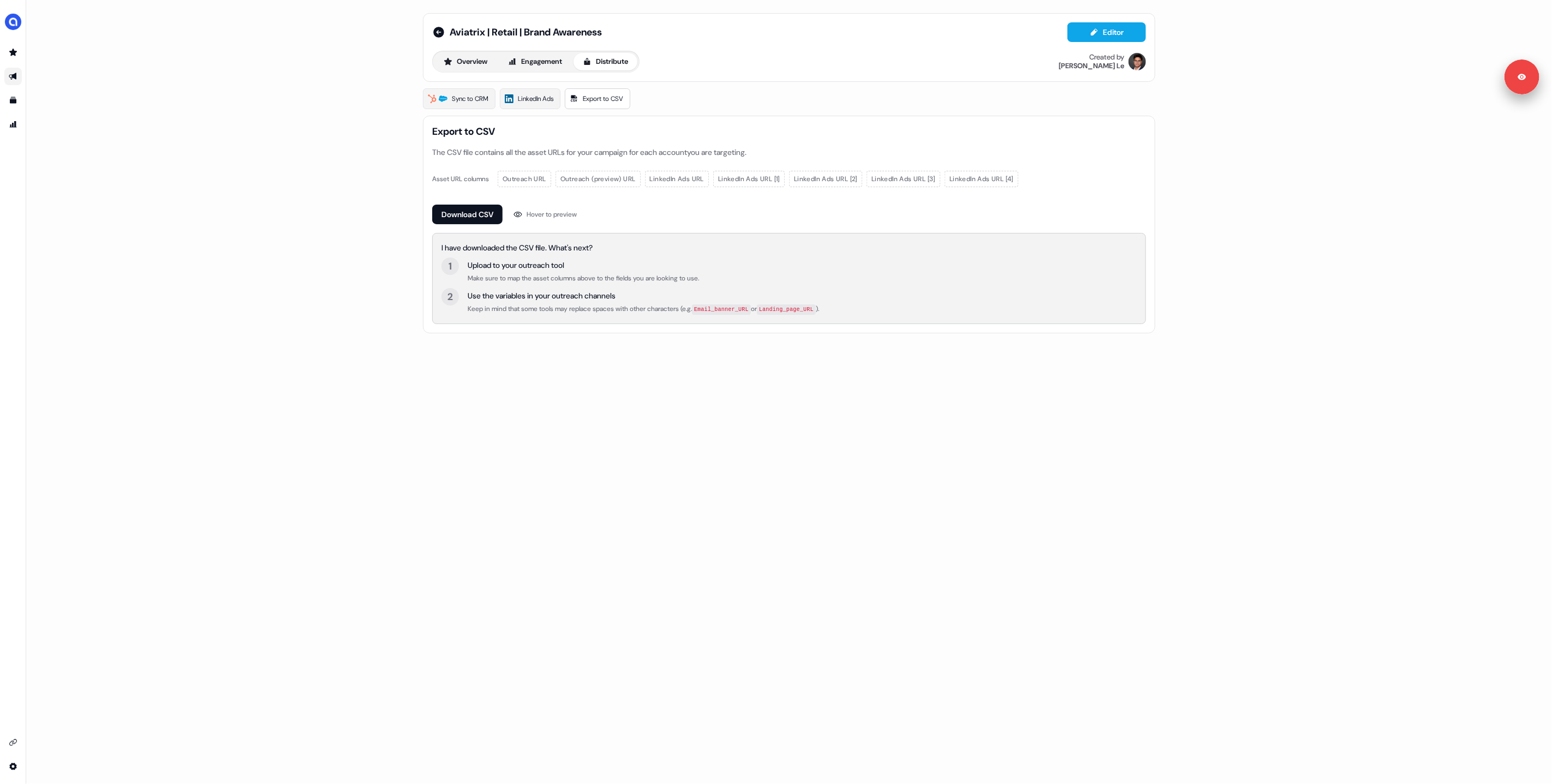
click at [233, 206] on div "Aviatrix | Retail | Brand Awareness Editor Overview Engagement Distribute Creat…" at bounding box center [789, 392] width 1525 height 784
click at [587, 104] on link "Export to CSV" at bounding box center [597, 99] width 65 height 21
click at [343, 266] on div "Aviatrix | Retail | Brand Awareness Editor Overview Engagement Distribute Creat…" at bounding box center [789, 392] width 1525 height 784
click at [273, 204] on div "Aviatrix | Retail | Brand Awareness Editor Overview Engagement Distribute Creat…" at bounding box center [789, 392] width 1525 height 784
click at [268, 197] on div "Aviatrix | Retail | Brand Awareness Editor Overview Engagement Distribute Creat…" at bounding box center [789, 392] width 1525 height 784
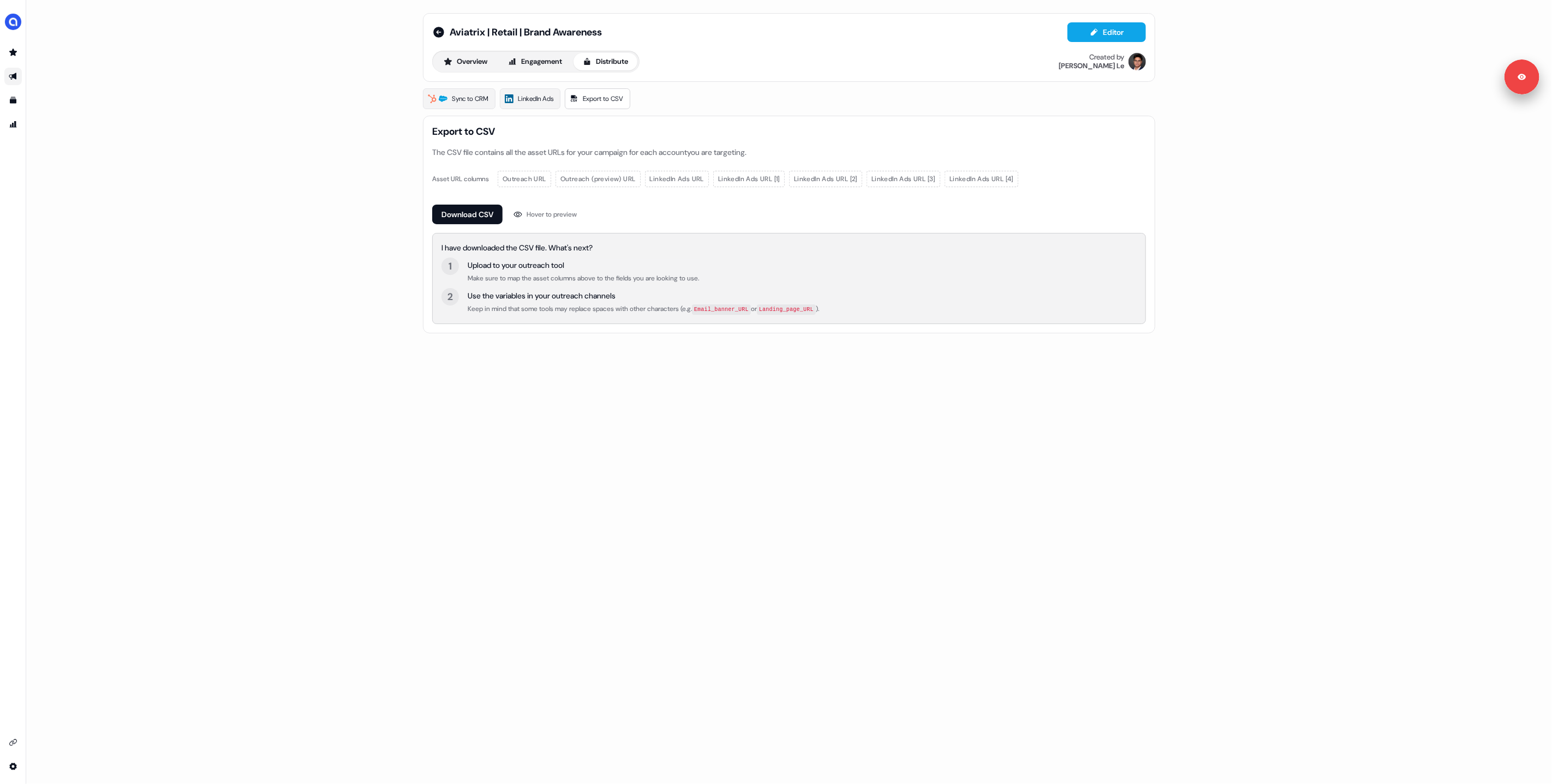
click at [395, 87] on div "Aviatrix | Retail | Brand Awareness Editor Overview Engagement Distribute Creat…" at bounding box center [789, 392] width 1525 height 784
click at [517, 30] on span "Aviatrix | Retail | Brand Awareness" at bounding box center [526, 32] width 153 height 13
click at [517, 30] on input "**********" at bounding box center [499, 32] width 98 height 11
click at [577, 33] on button "Save" at bounding box center [584, 32] width 28 height 17
click at [738, 445] on div "Aviatrix | Retail | Brand Awareness Editor Overview Engagement Distribute Creat…" at bounding box center [789, 392] width 1525 height 784
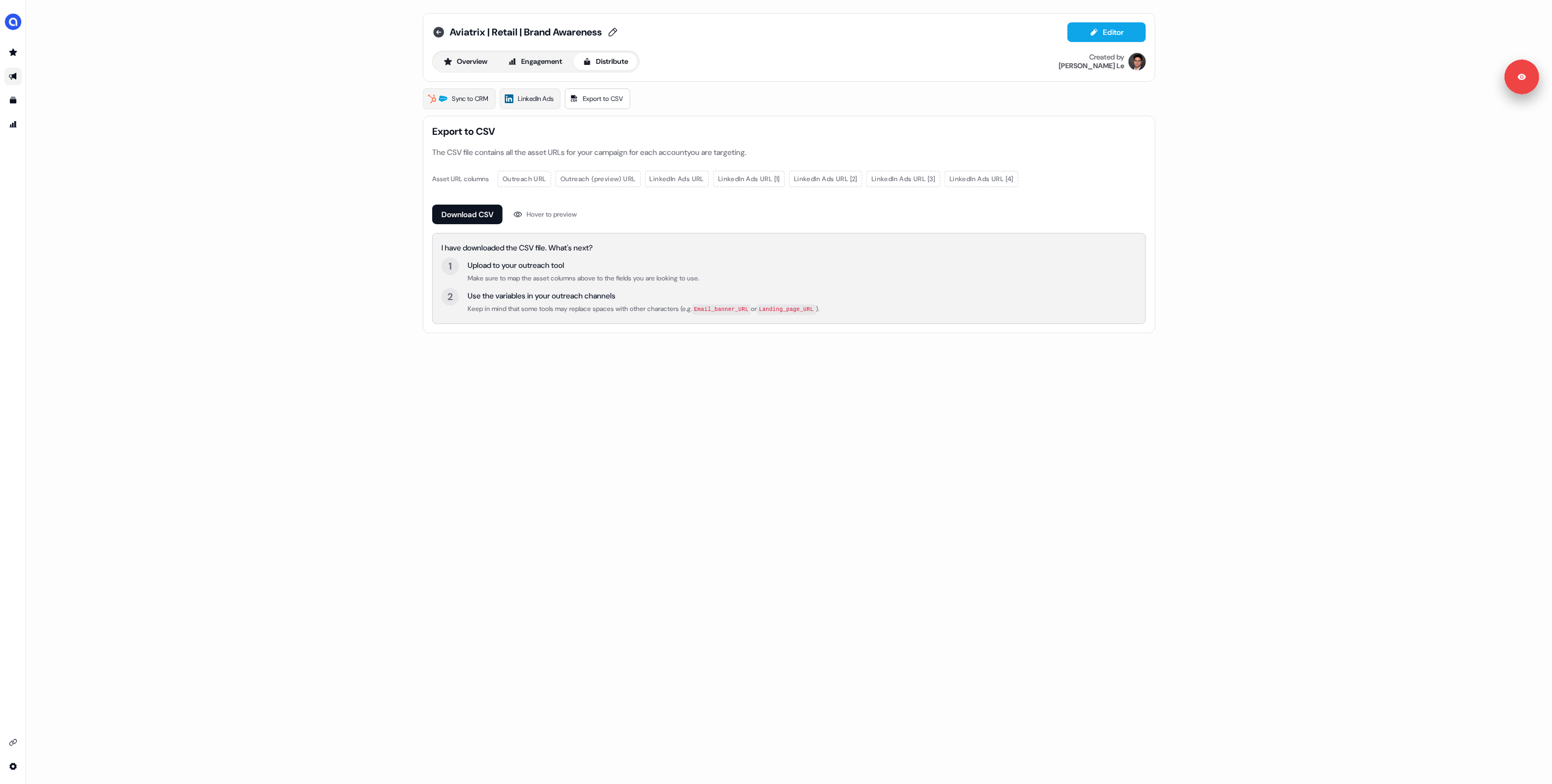
click at [441, 33] on icon at bounding box center [438, 32] width 11 height 11
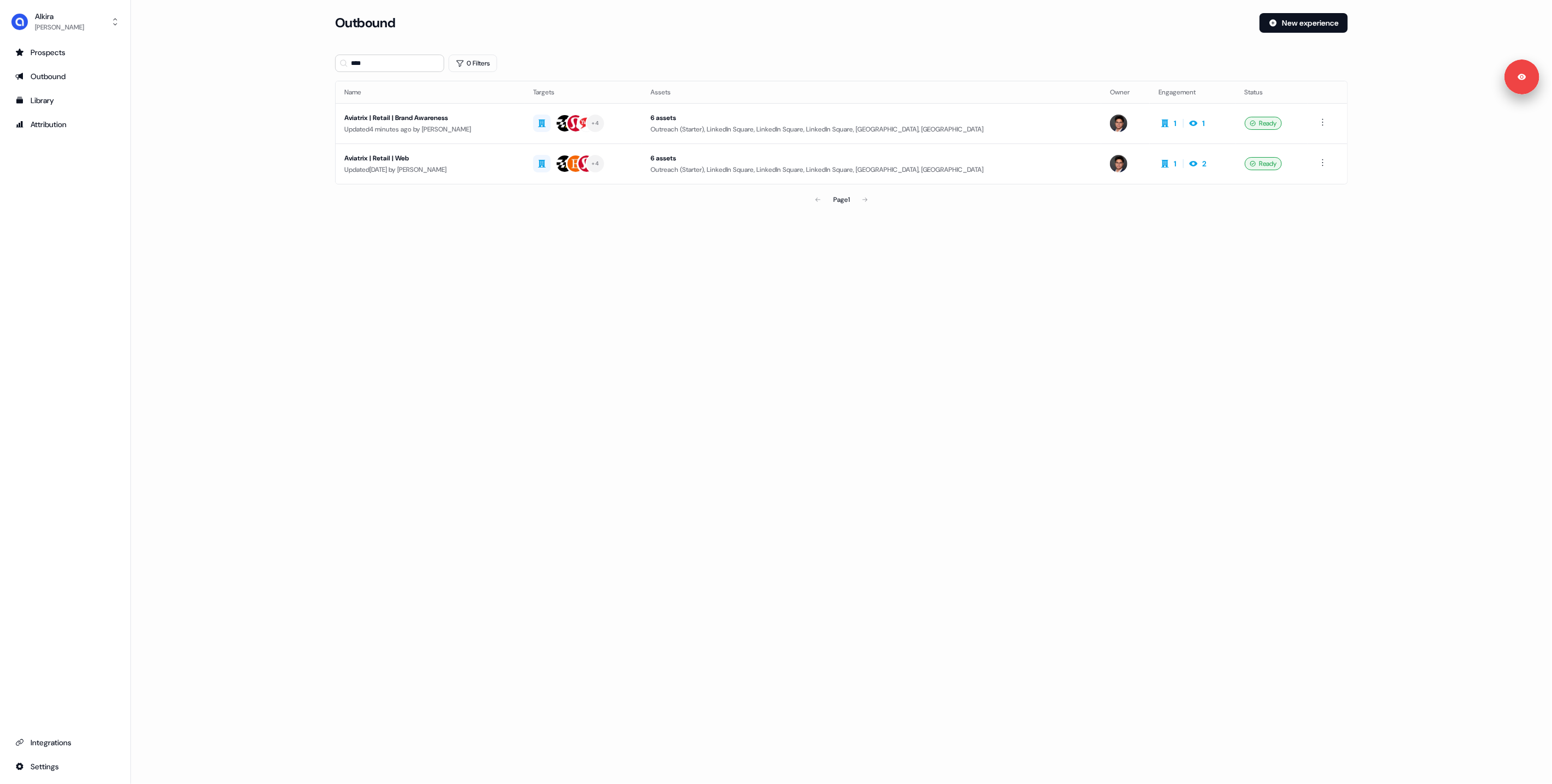
click at [265, 167] on main "Loading... Outbound New experience **** 0 Filters Name Targets Assets Owner Eng…" at bounding box center [842, 127] width 1421 height 228
drag, startPoint x: 1037, startPoint y: 268, endPoint x: 953, endPoint y: 273, distance: 84.1
click at [1037, 268] on div "Loading... Outbound New experience **** 0 Filters Name Targets Assets Owner Eng…" at bounding box center [842, 392] width 1421 height 784
click at [409, 71] on input "****" at bounding box center [389, 63] width 109 height 17
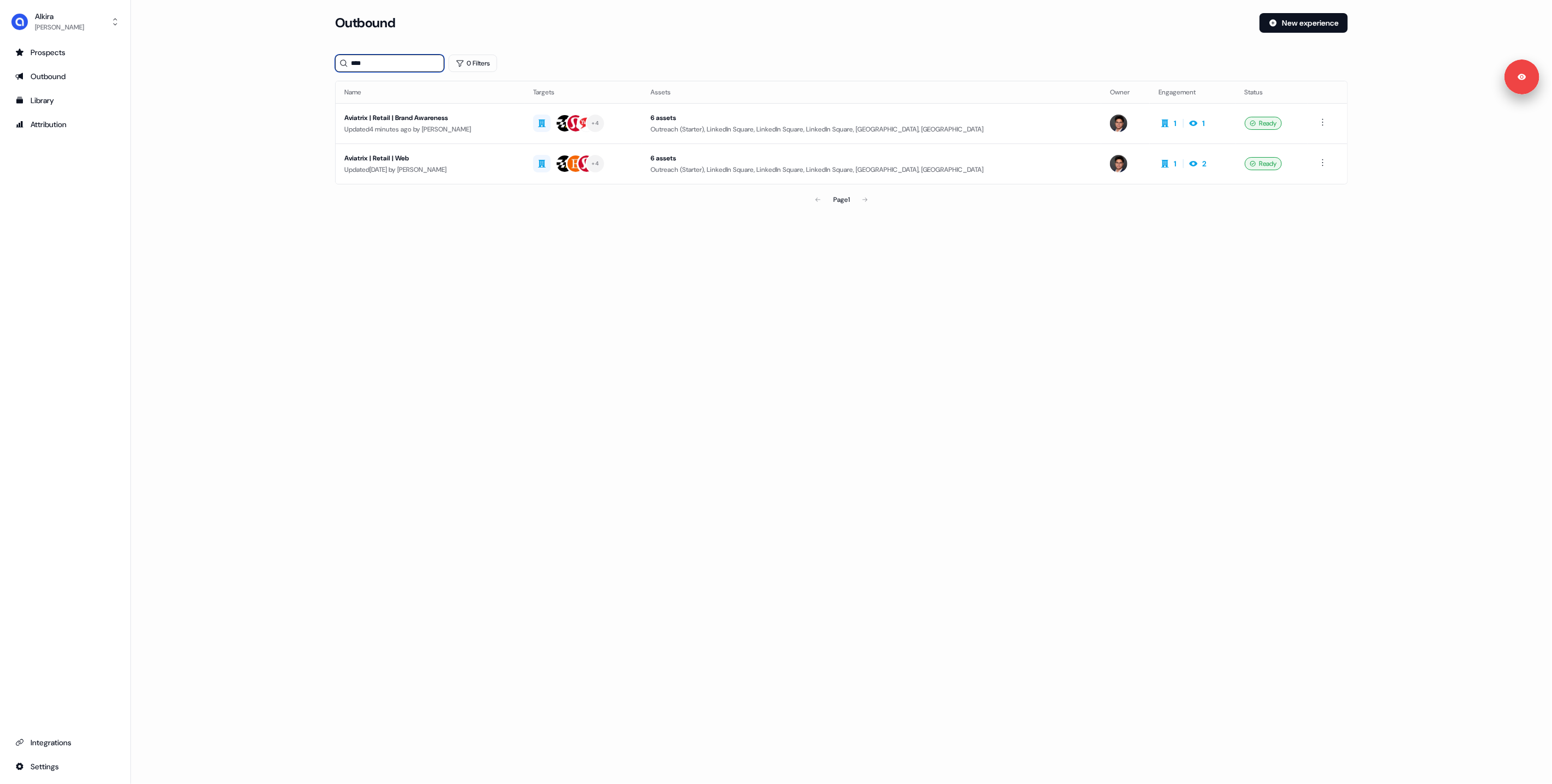
click at [409, 71] on input "****" at bounding box center [389, 63] width 109 height 17
drag, startPoint x: 178, startPoint y: 69, endPoint x: 214, endPoint y: 39, distance: 46.9
click at [178, 69] on main "Loading... Outbound New experience 0 Filters Name Targets Assets Owner Engageme…" at bounding box center [842, 127] width 1421 height 228
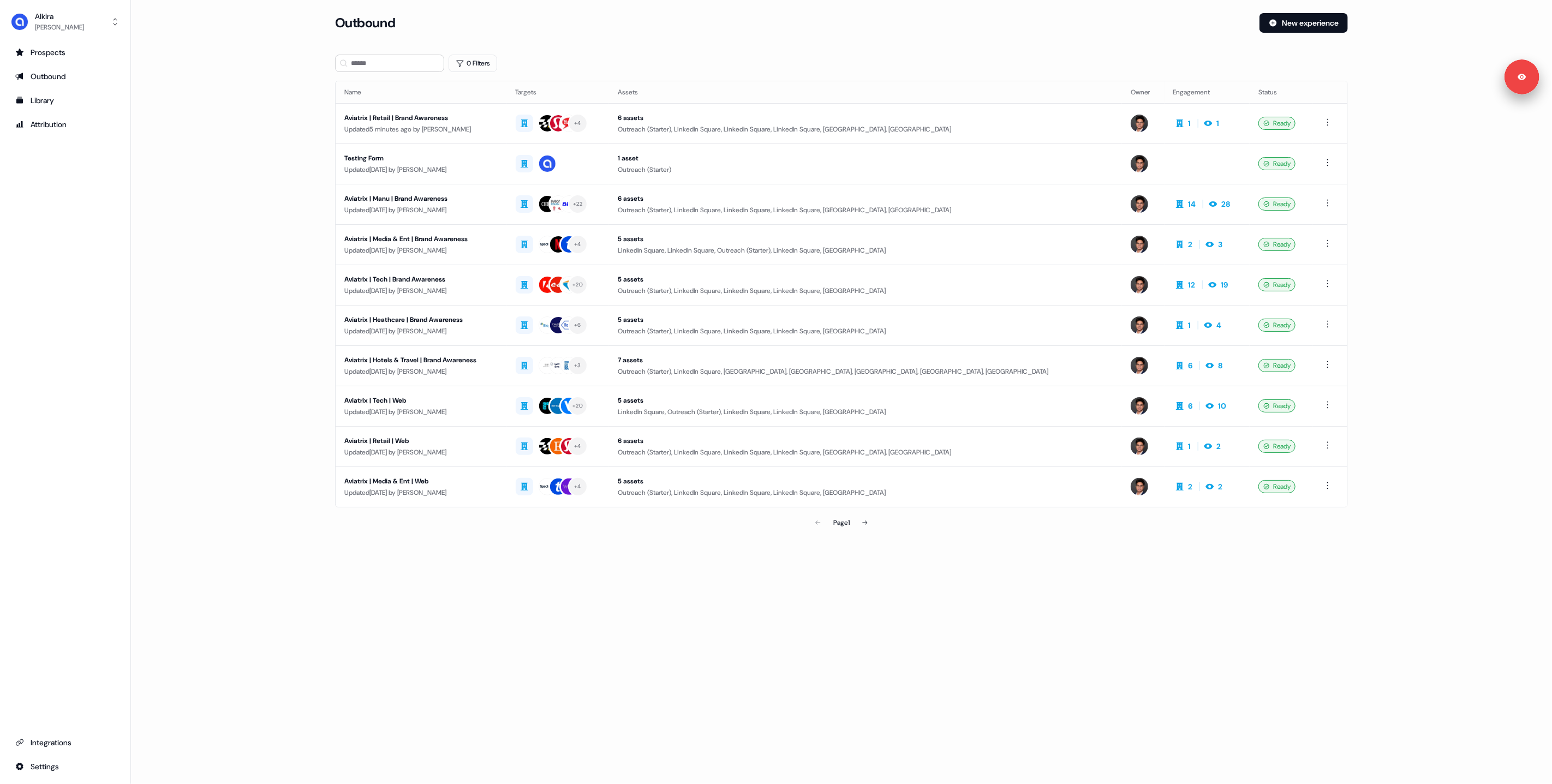
click at [807, 639] on div "Loading... Outbound New experience 0 Filters Name Targets Assets Owner Engageme…" at bounding box center [842, 392] width 1421 height 784
click at [965, 1] on div "Loading... Outbound New experience 0 Filters Name Targets Assets Owner Engageme…" at bounding box center [842, 282] width 1421 height 564
click at [237, 200] on main "Loading... Outbound New experience 0 Filters Name Targets Assets Owner Engageme…" at bounding box center [842, 288] width 1421 height 551
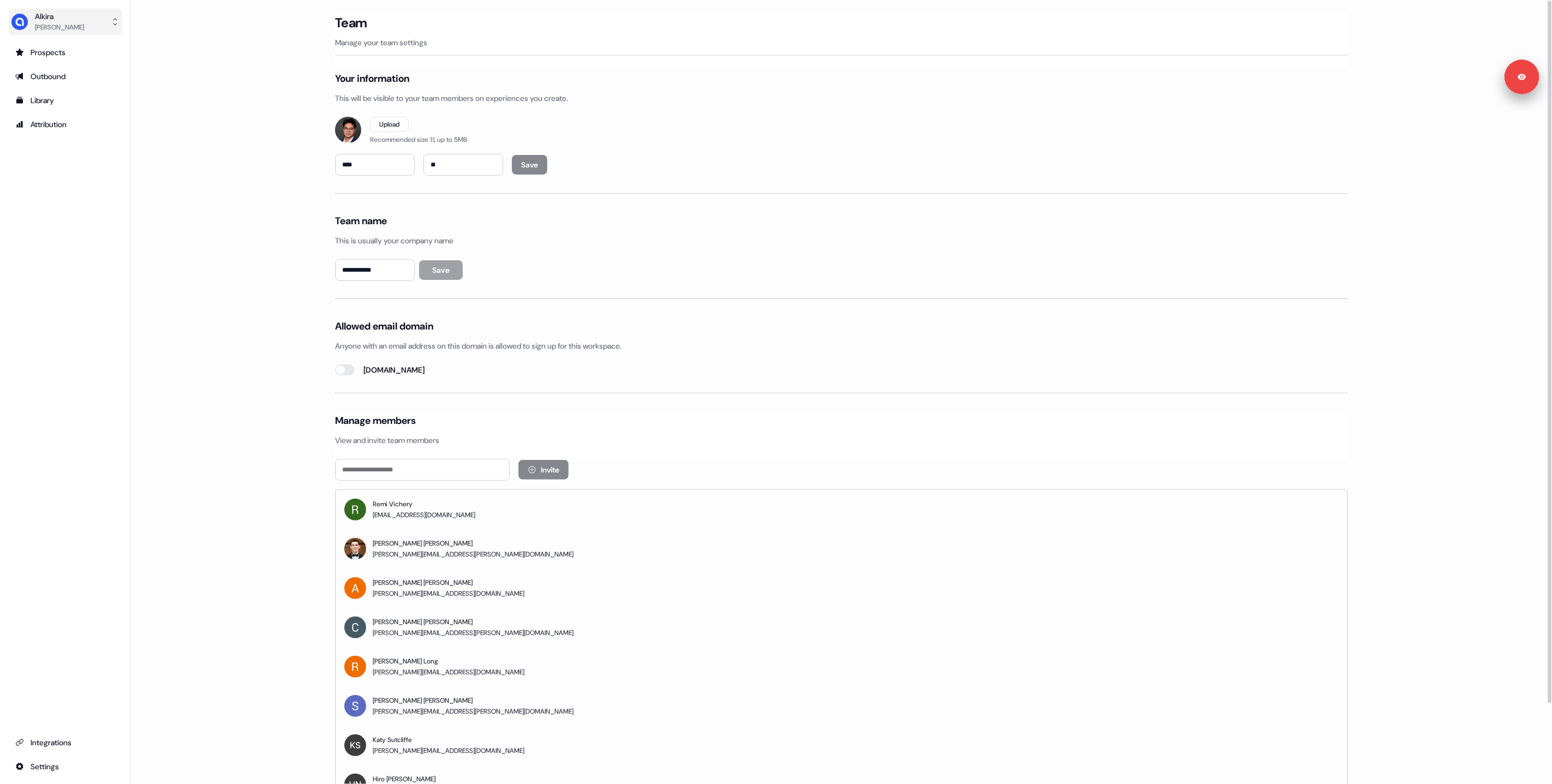
click at [32, 9] on button "[PERSON_NAME]" at bounding box center [65, 22] width 113 height 26
click at [58, 86] on div "Logout" at bounding box center [65, 90] width 103 height 19
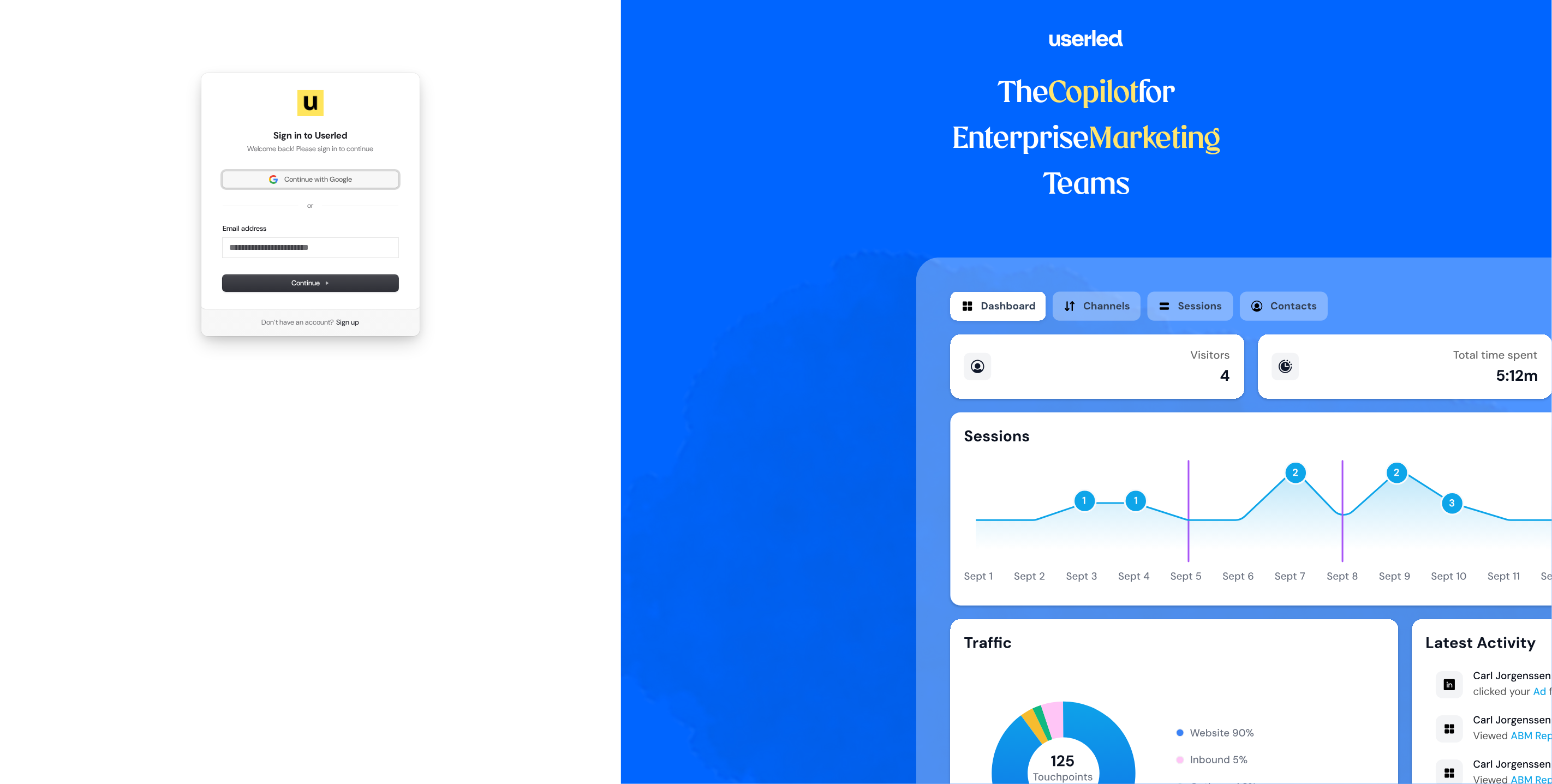
drag, startPoint x: 297, startPoint y: 184, endPoint x: 271, endPoint y: 185, distance: 26.0
click at [297, 184] on span "Continue with Google" at bounding box center [318, 179] width 68 height 10
